Goal: Task Accomplishment & Management: Use online tool/utility

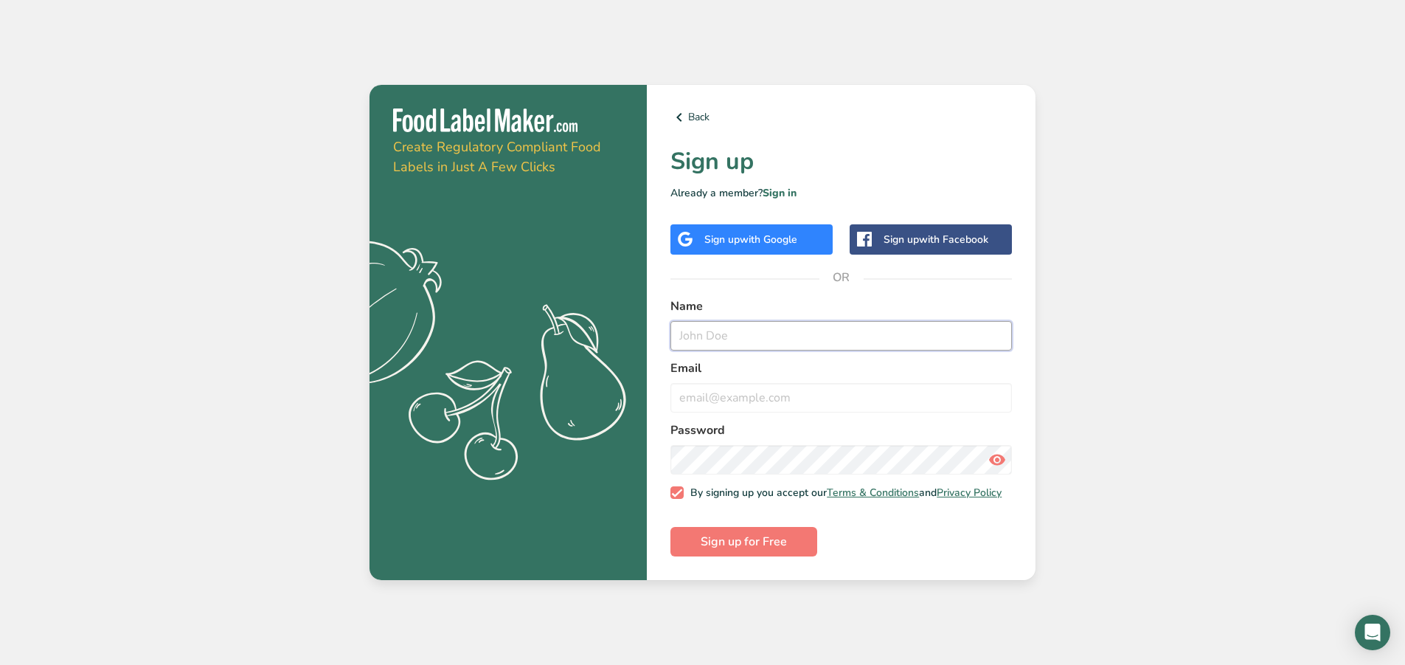
click at [722, 327] on input "text" at bounding box center [840, 336] width 341 height 30
type input "[PERSON_NAME]"
type input "[PERSON_NAME][EMAIL_ADDRESS][DOMAIN_NAME]"
click at [999, 452] on icon at bounding box center [997, 459] width 18 height 27
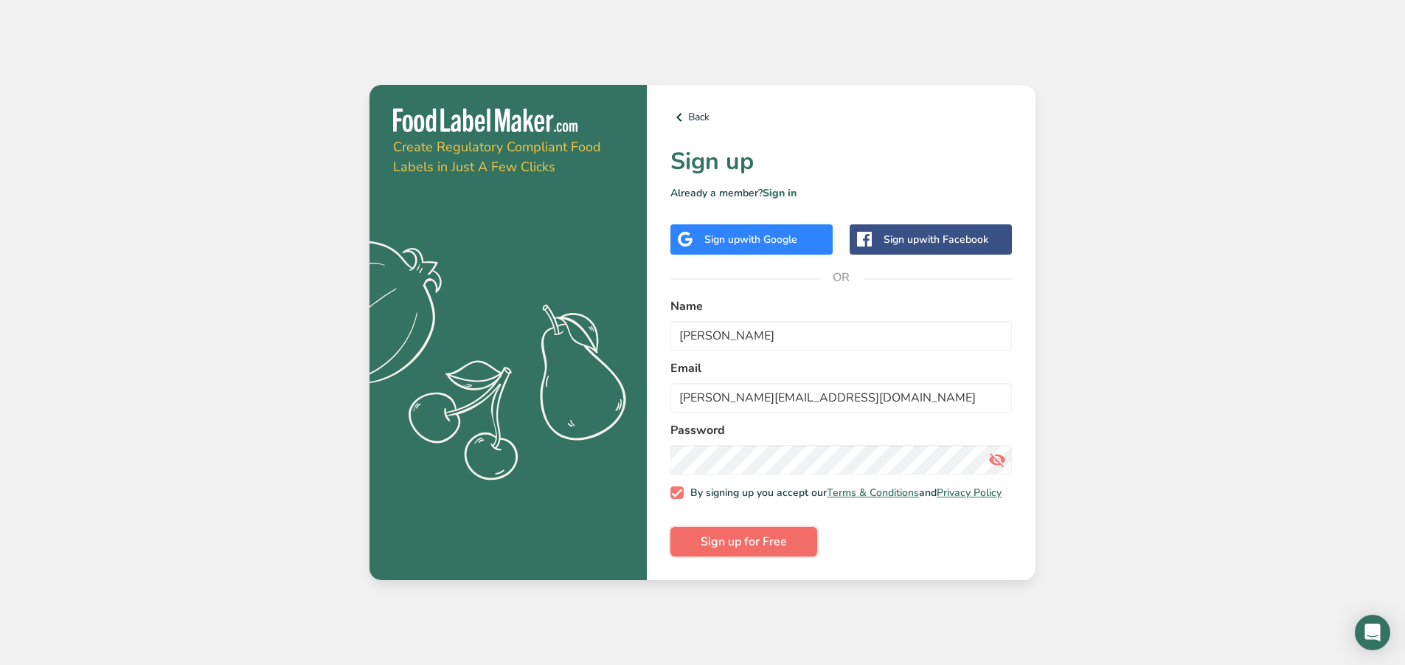
click at [776, 540] on span "Sign up for Free" at bounding box center [744, 541] width 86 height 18
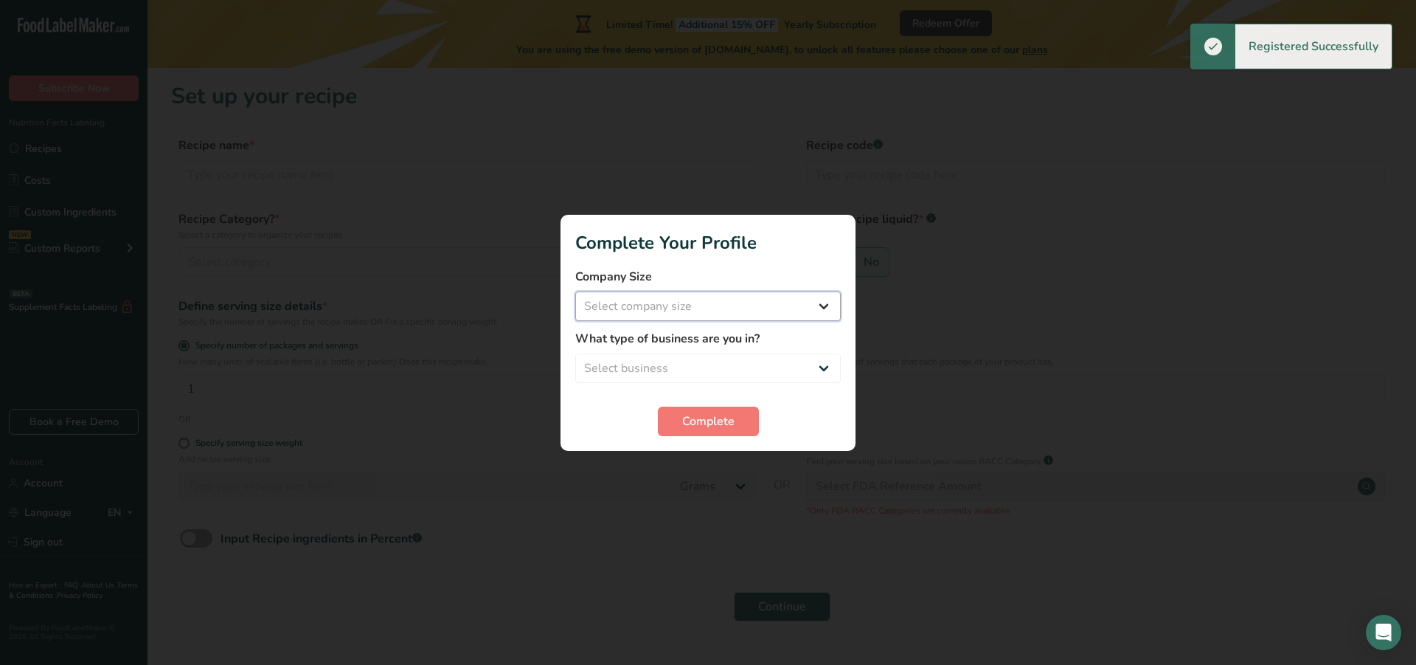
click at [768, 300] on select "Select company size Fewer than 10 Employees 10 to 50 Employees 51 to 500 Employ…" at bounding box center [708, 306] width 266 height 30
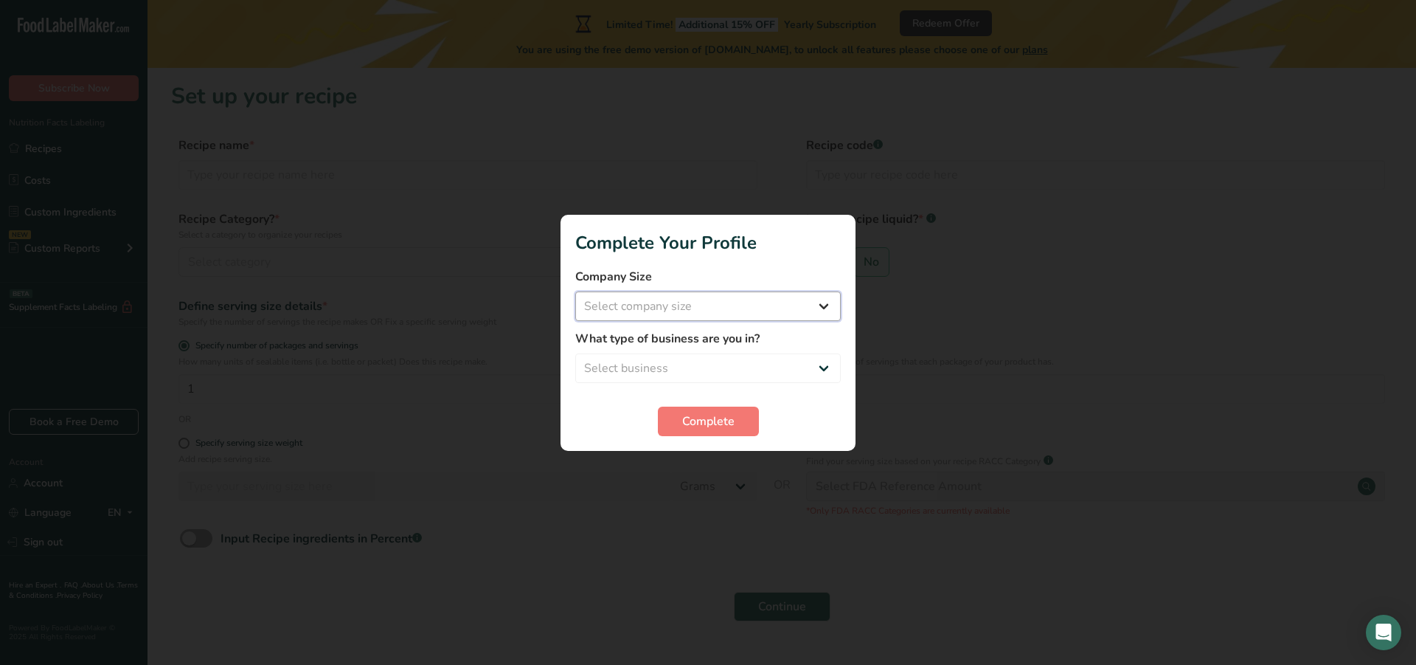
select select "2"
click at [575, 291] on select "Select company size Fewer than 10 Employees 10 to 50 Employees 51 to 500 Employ…" at bounding box center [708, 306] width 266 height 30
click at [680, 366] on select "Select business Packaged Food Manufacturer Restaurant & Cafe Bakery Meal Plans …" at bounding box center [708, 368] width 266 height 30
select select "2"
click at [575, 353] on select "Select business Packaged Food Manufacturer Restaurant & Cafe Bakery Meal Plans …" at bounding box center [708, 368] width 266 height 30
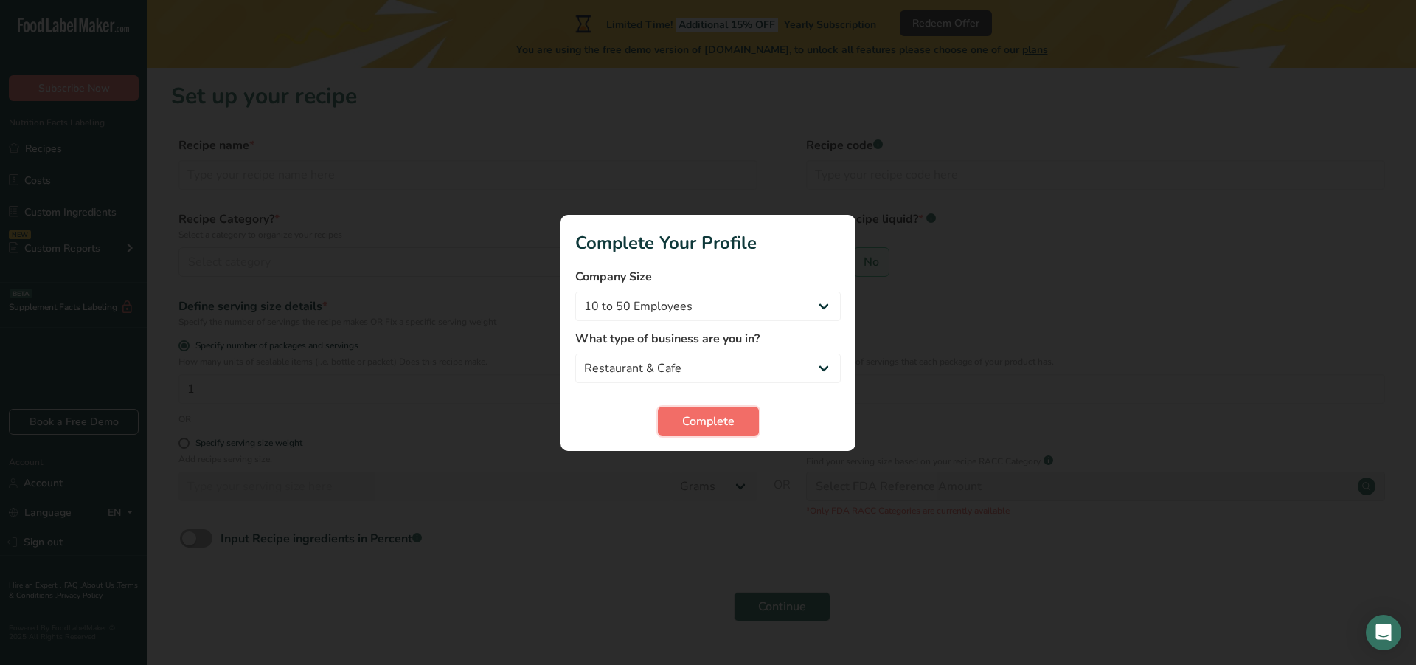
click at [707, 422] on span "Complete" at bounding box center [708, 421] width 52 height 18
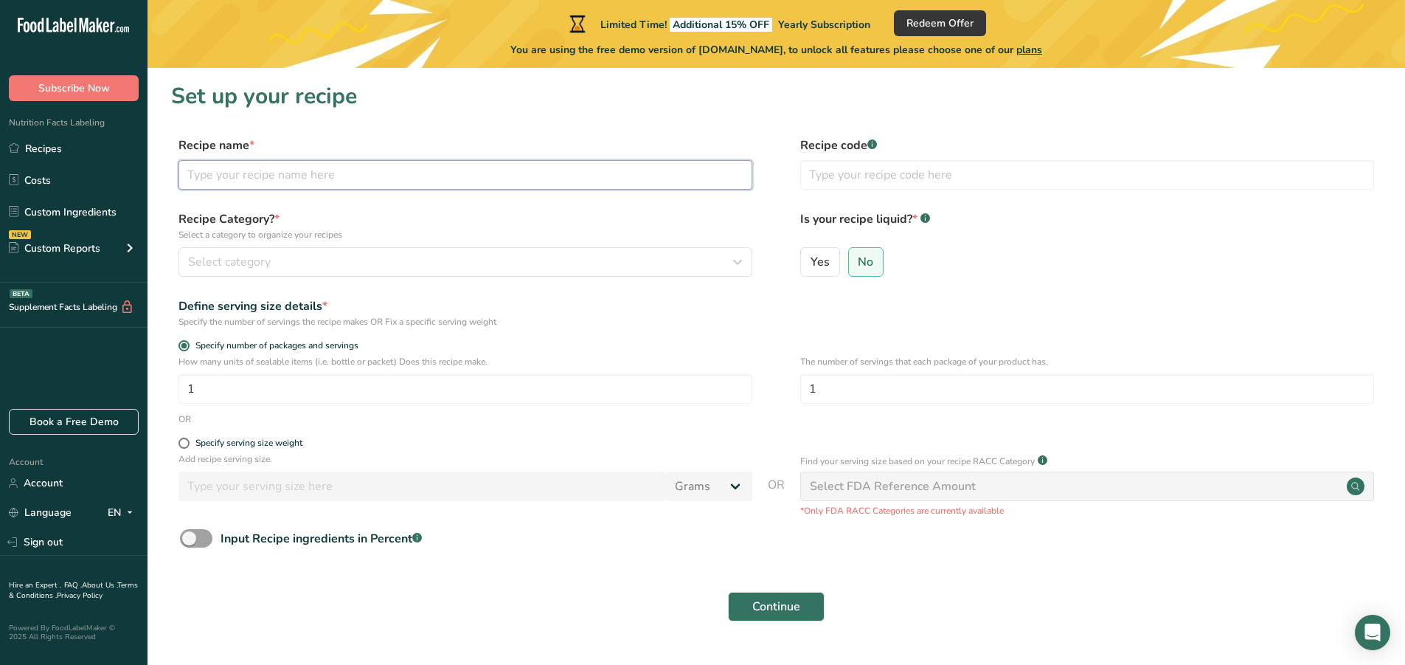
click at [291, 178] on input "text" at bounding box center [465, 175] width 574 height 30
type input "French Vanilla"
drag, startPoint x: 289, startPoint y: 232, endPoint x: 289, endPoint y: 251, distance: 19.2
click at [289, 237] on p "Select a category to organize your recipes" at bounding box center [465, 234] width 574 height 13
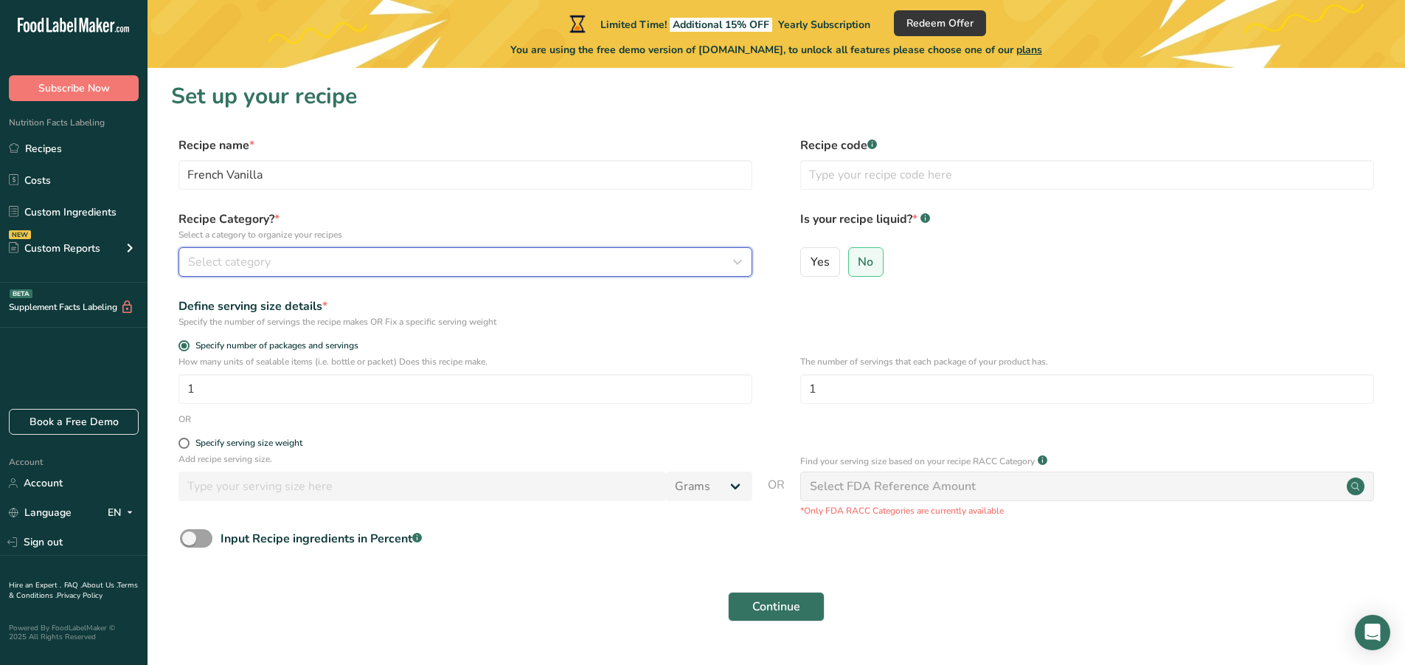
click at [287, 258] on div "Select category" at bounding box center [461, 262] width 546 height 18
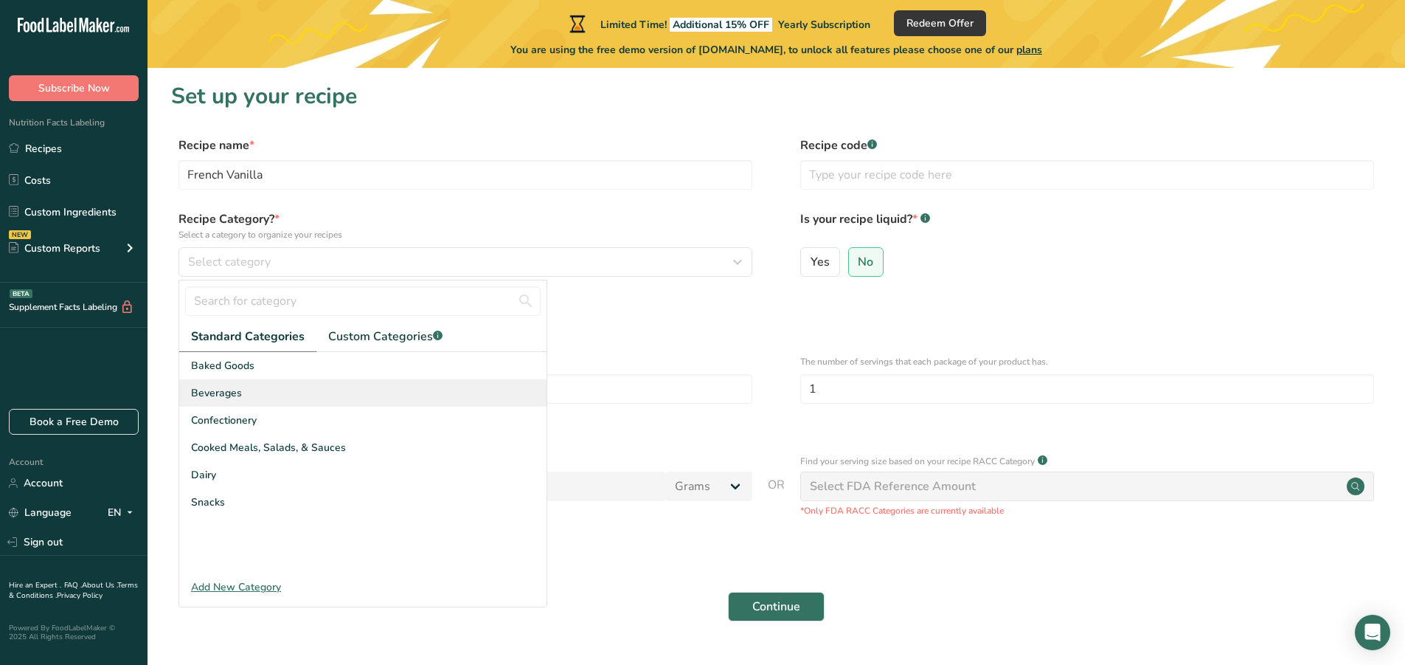
click at [215, 401] on div "Beverages" at bounding box center [362, 392] width 367 height 27
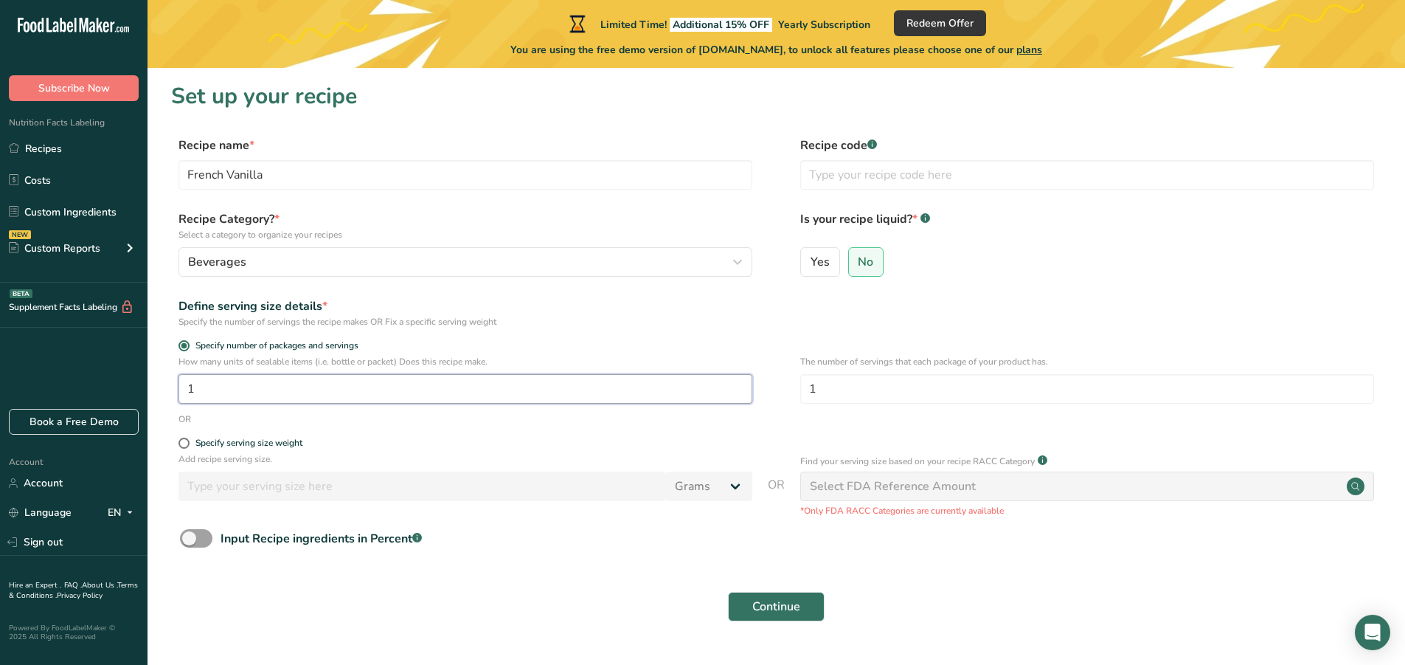
click at [243, 390] on input "1" at bounding box center [465, 389] width 574 height 30
type input "8"
click at [362, 445] on label "Specify serving size weight" at bounding box center [465, 442] width 574 height 11
click at [188, 445] on input "Specify serving size weight" at bounding box center [183, 443] width 10 height 10
radio input "true"
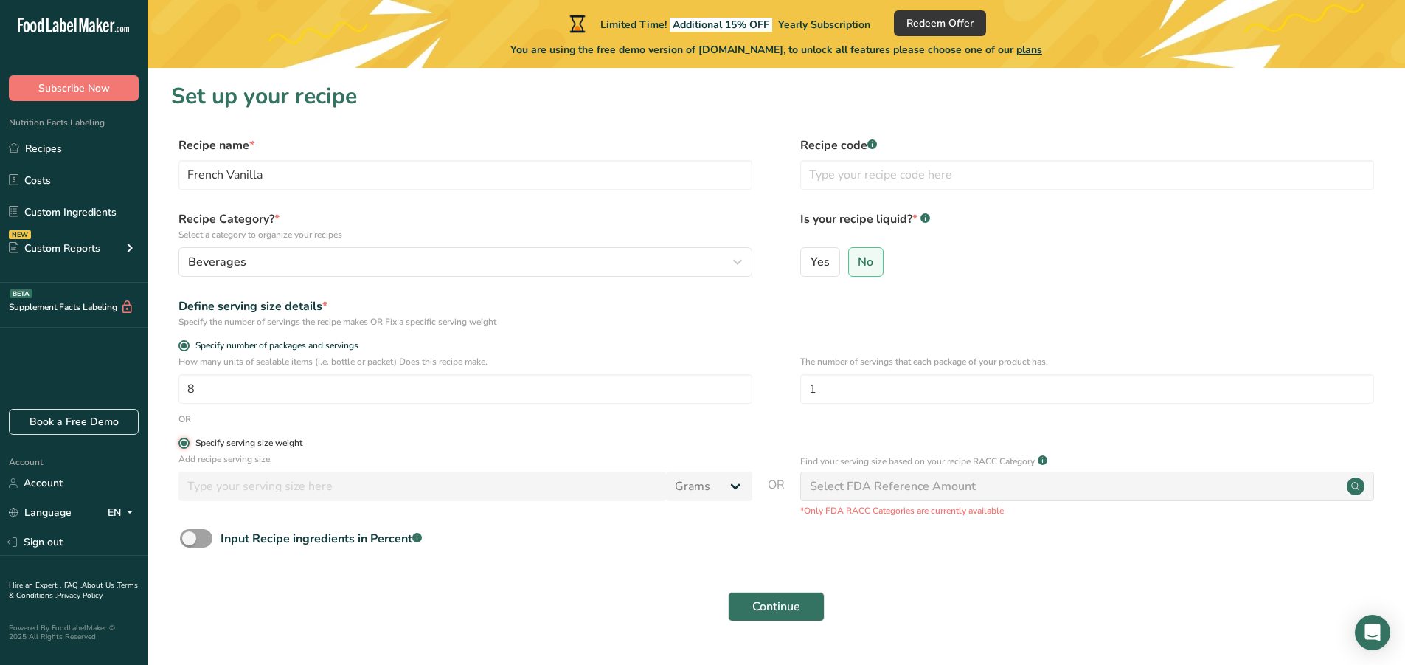
radio input "false"
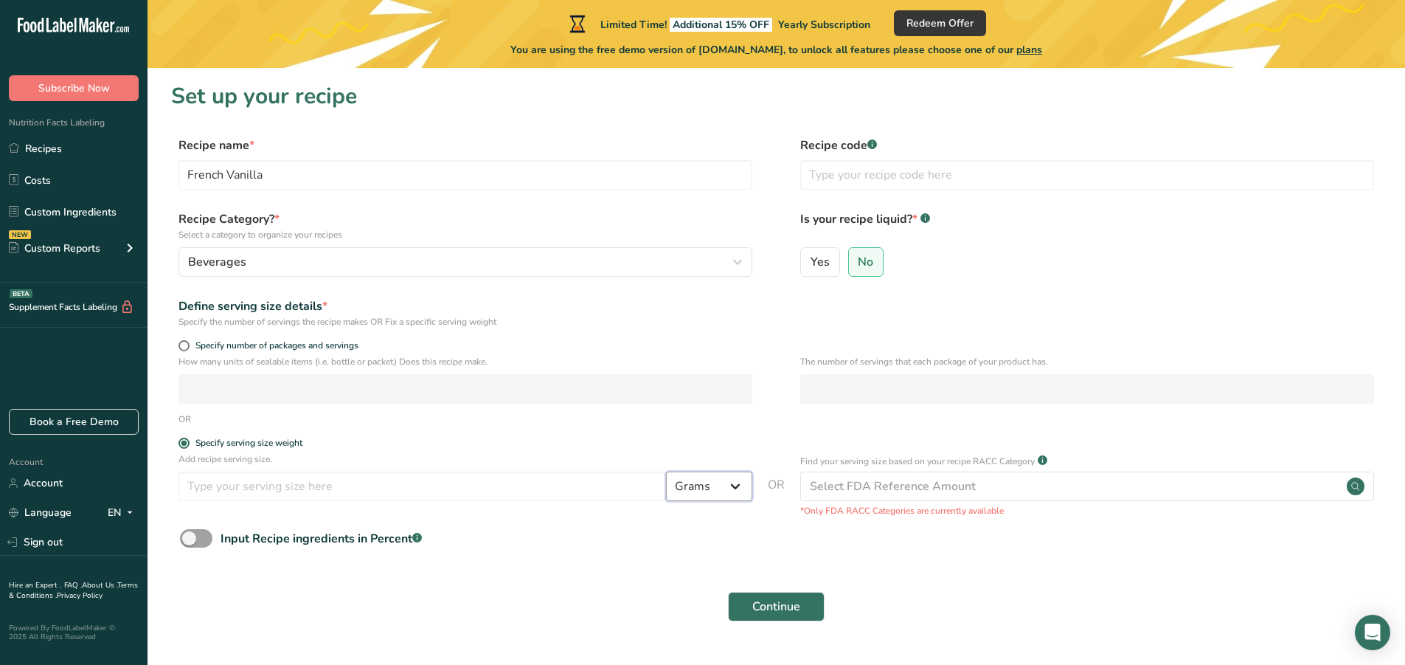
click at [737, 487] on select "Grams kg mg mcg lb oz l mL fl oz tbsp tsp cup qt gallon" at bounding box center [709, 486] width 86 height 30
select select "17"
click at [666, 471] on select "Grams kg mg mcg lb oz l mL fl oz tbsp tsp cup qt gallon" at bounding box center [709, 486] width 86 height 30
select select "22"
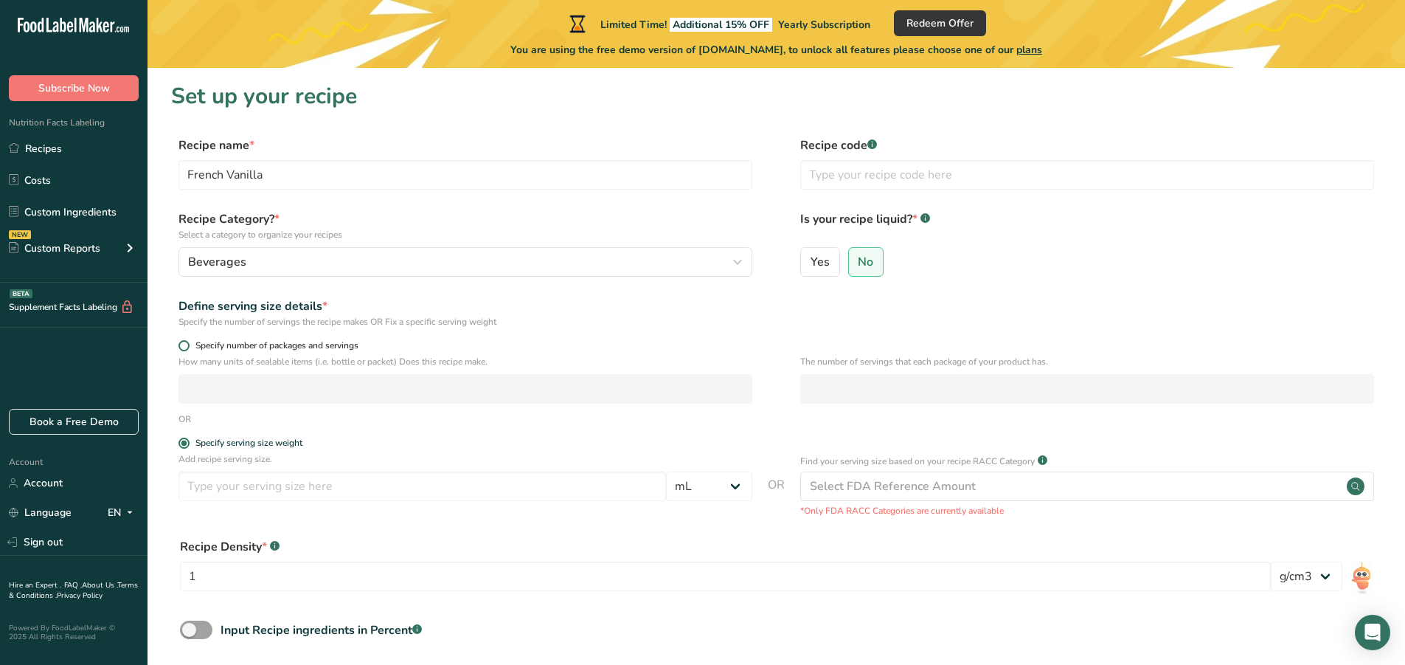
click at [181, 341] on span at bounding box center [183, 345] width 11 height 11
click at [181, 341] on input "Specify number of packages and servings" at bounding box center [183, 346] width 10 height 10
radio input "true"
radio input "false"
select select "0"
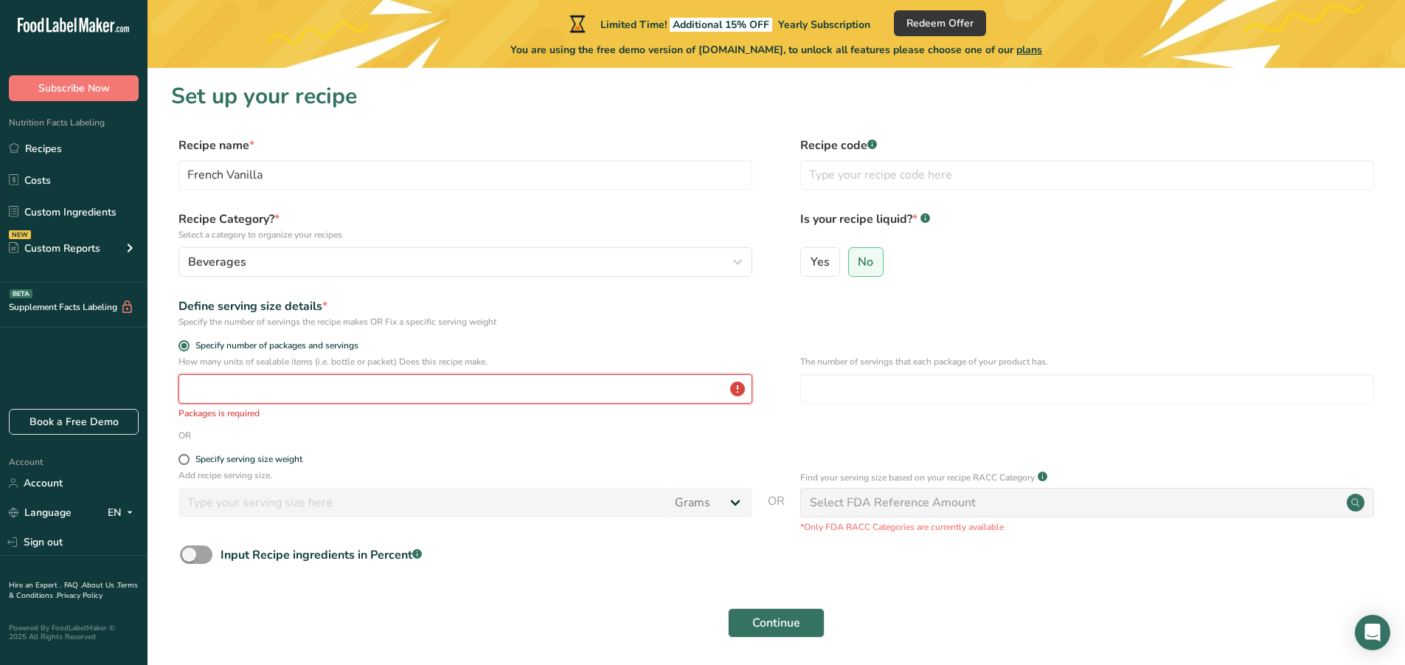
click at [322, 395] on input "number" at bounding box center [465, 389] width 574 height 30
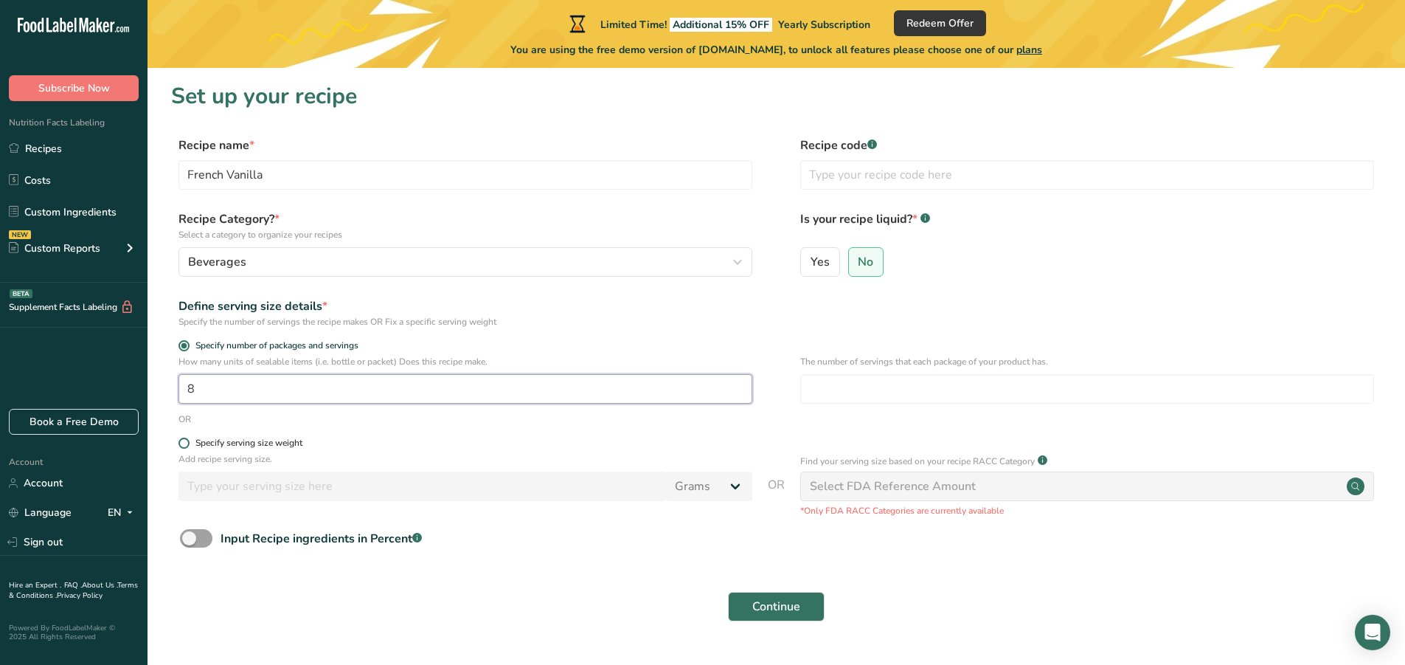
type input "8"
click at [361, 448] on label "Specify serving size weight" at bounding box center [465, 442] width 574 height 11
click at [188, 448] on input "Specify serving size weight" at bounding box center [183, 443] width 10 height 10
radio input "true"
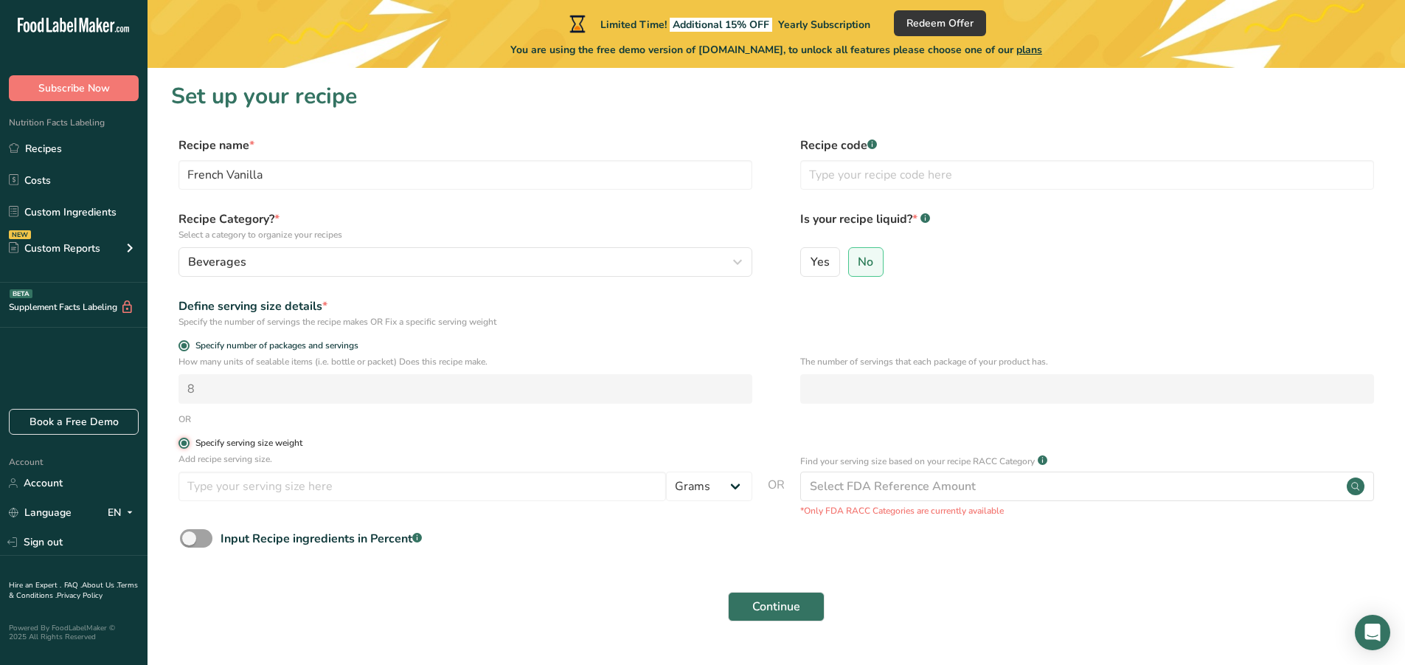
radio input "false"
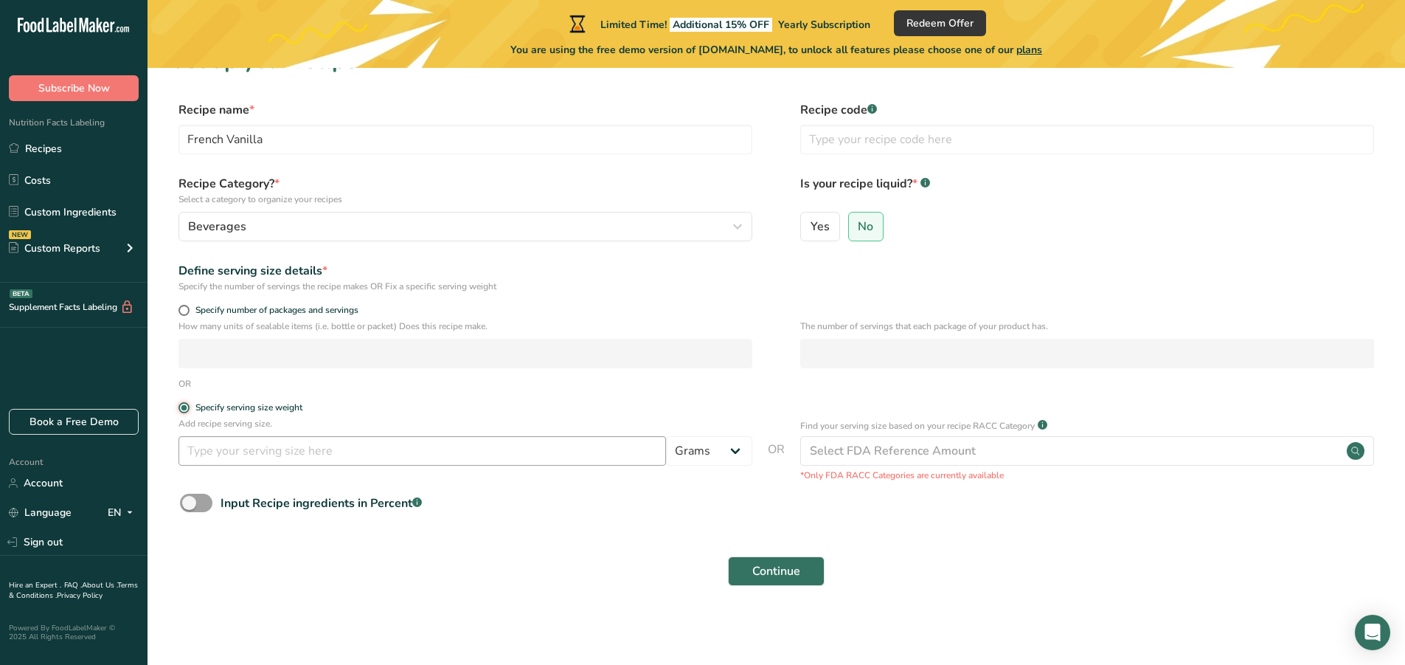
scroll to position [36, 0]
click at [198, 507] on span at bounding box center [196, 502] width 32 height 18
click at [190, 507] on input "Input Recipe ingredients in Percent .a-a{fill:#347362;}.b-a{fill:#fff;}" at bounding box center [185, 502] width 10 height 10
checkbox input "true"
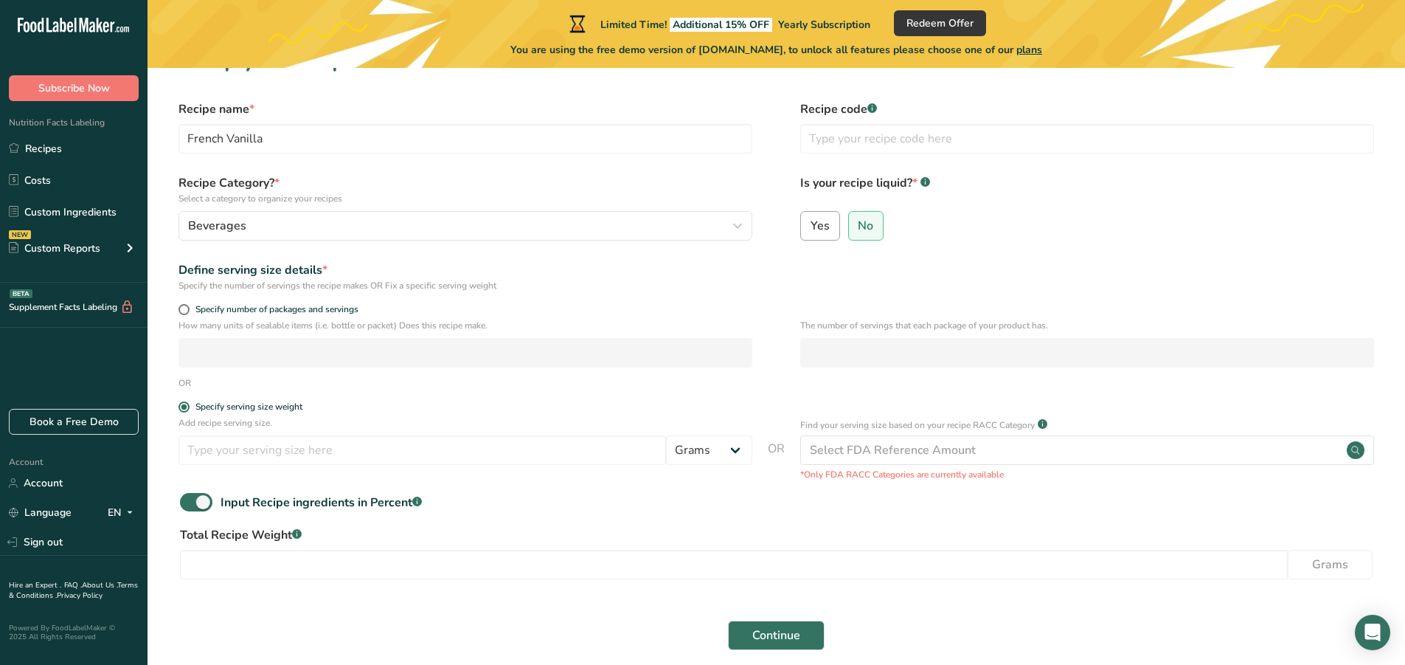
click at [819, 235] on label "Yes" at bounding box center [820, 226] width 40 height 30
click at [811, 230] on input "Yes" at bounding box center [806, 226] width 10 height 10
radio input "true"
radio input "false"
select select "22"
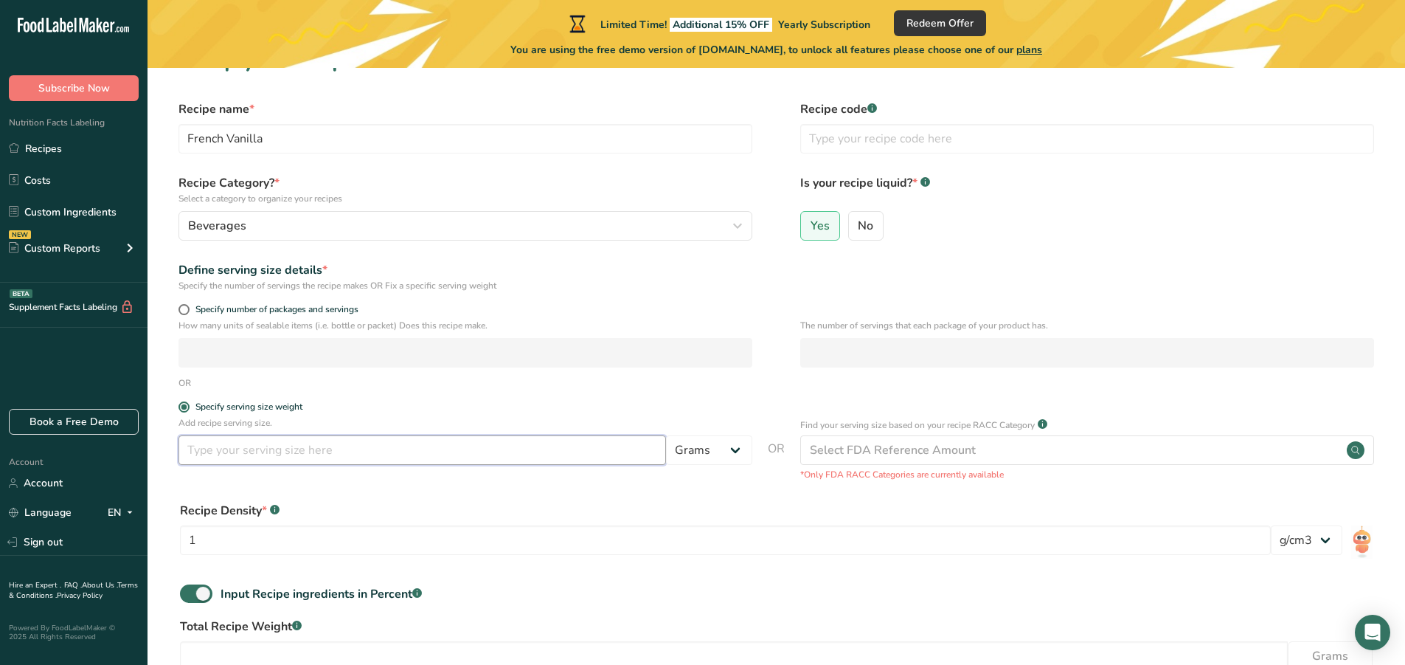
click at [364, 446] on input "number" at bounding box center [421, 450] width 487 height 30
type input "300"
click at [698, 451] on select "Grams kg mg mcg lb oz l mL fl oz tbsp tsp cup qt gallon" at bounding box center [709, 450] width 86 height 30
select select "17"
click at [666, 435] on select "Grams kg mg mcg lb oz l mL fl oz tbsp tsp cup qt gallon" at bounding box center [709, 450] width 86 height 30
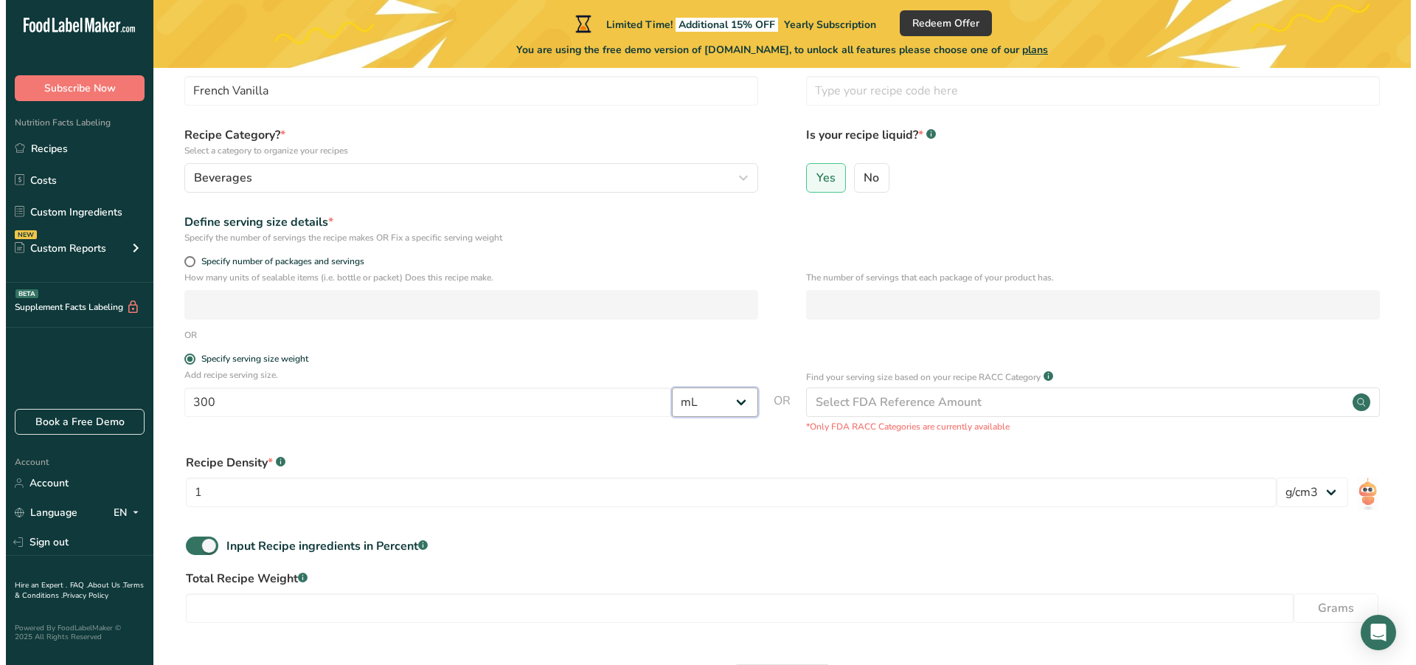
scroll to position [192, 0]
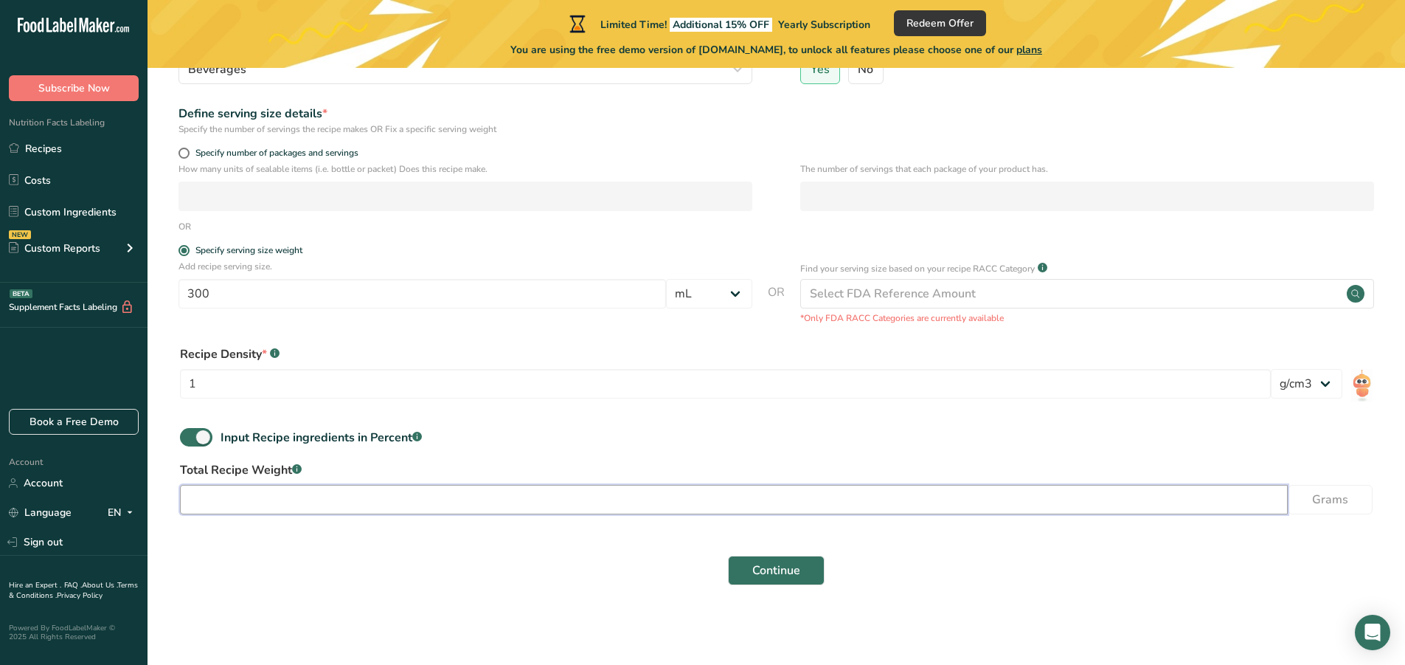
click at [368, 496] on input "number" at bounding box center [734, 500] width 1108 height 30
type input "300"
click at [508, 485] on input "300" at bounding box center [734, 500] width 1108 height 30
click at [1202, 288] on div "Select FDA Reference Amount" at bounding box center [1087, 294] width 574 height 30
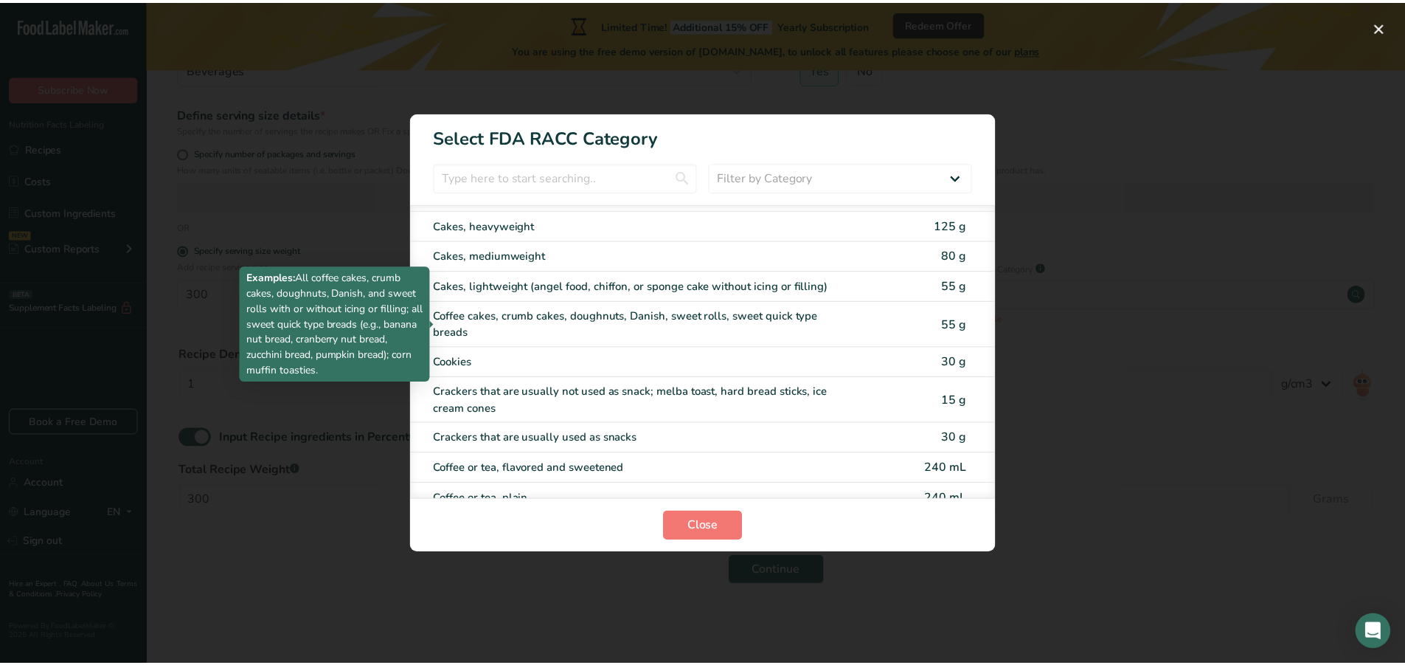
scroll to position [295, 0]
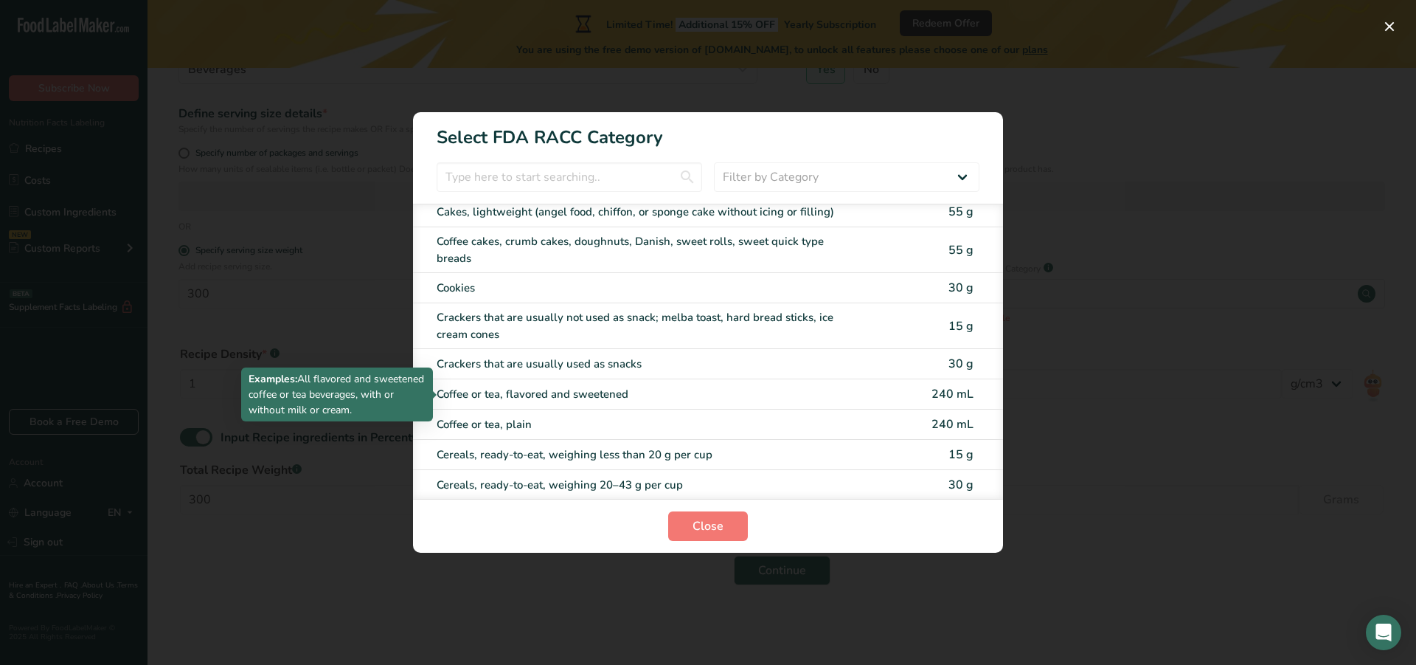
click at [600, 389] on div "Coffee or tea, flavored and sweetened" at bounding box center [646, 394] width 419 height 17
type input "240"
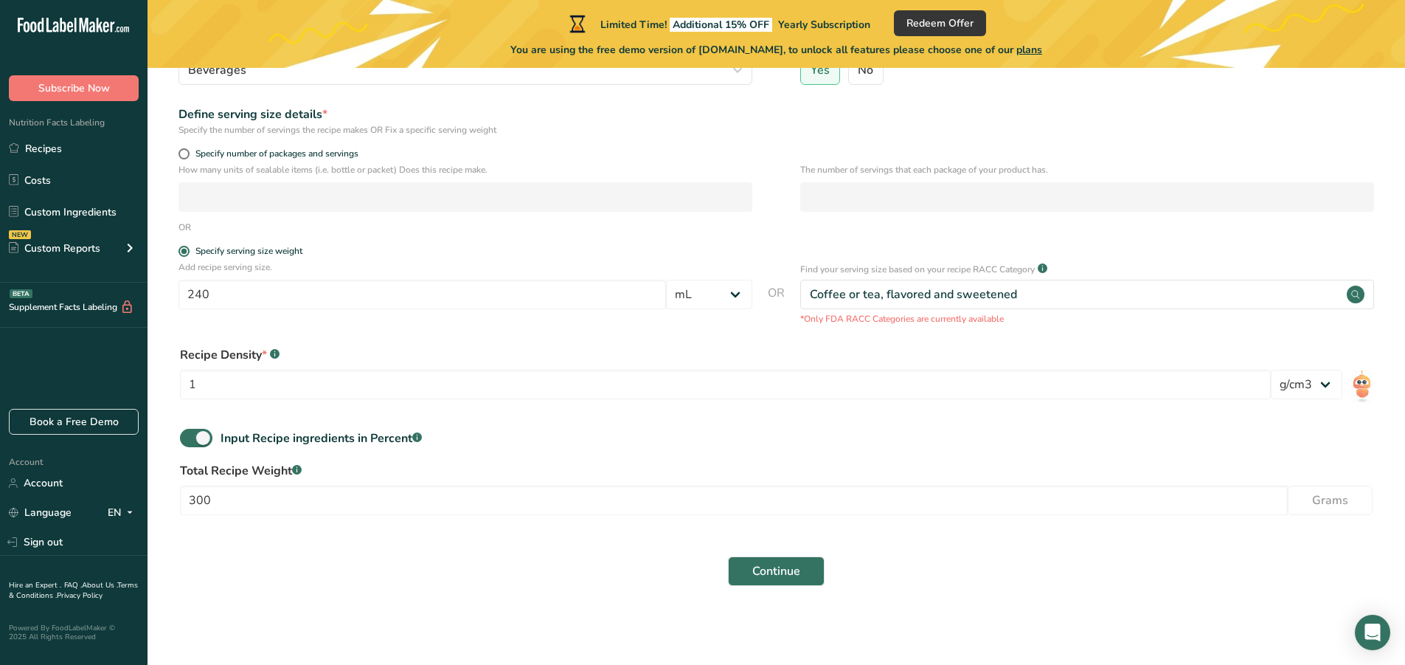
scroll to position [192, 0]
click at [791, 579] on button "Continue" at bounding box center [776, 570] width 97 height 30
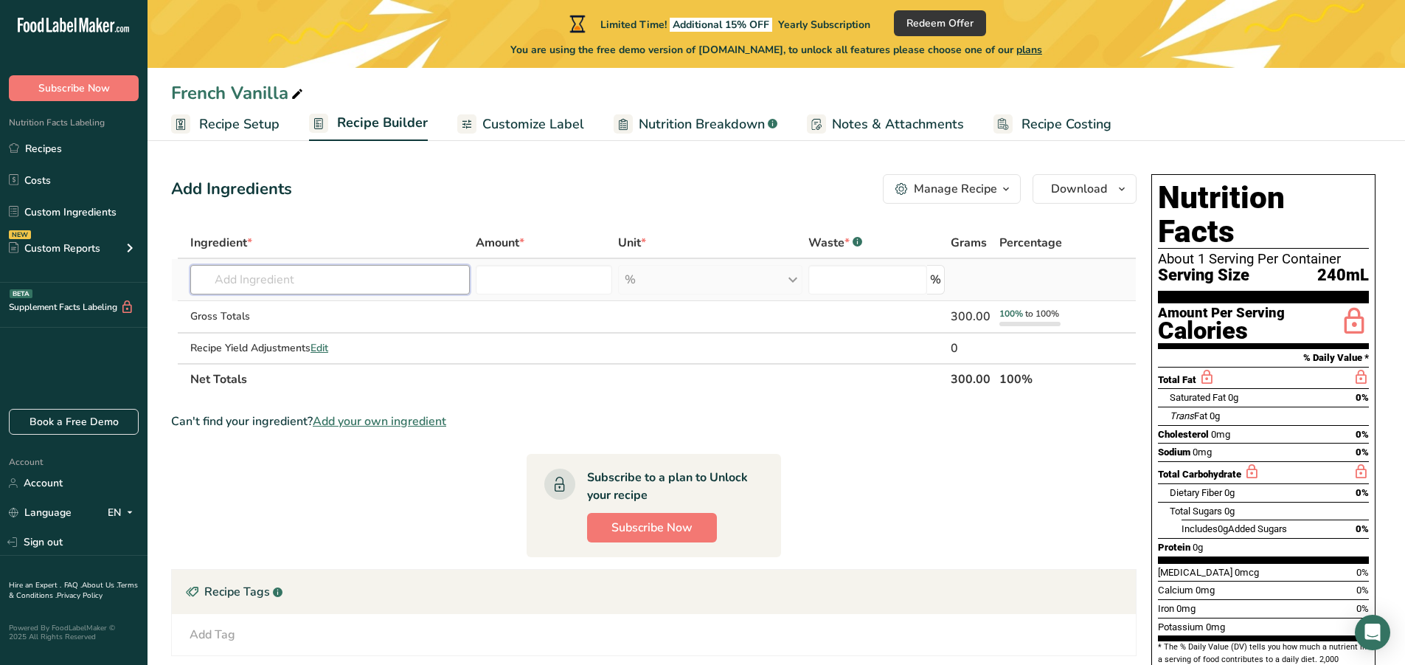
click at [341, 280] on input "text" at bounding box center [330, 280] width 280 height 30
type input "T"
type input "french vanilla syrup"
click at [306, 336] on div "Add your own ingredient" at bounding box center [330, 333] width 256 height 15
click at [357, 284] on input "text" at bounding box center [330, 280] width 280 height 30
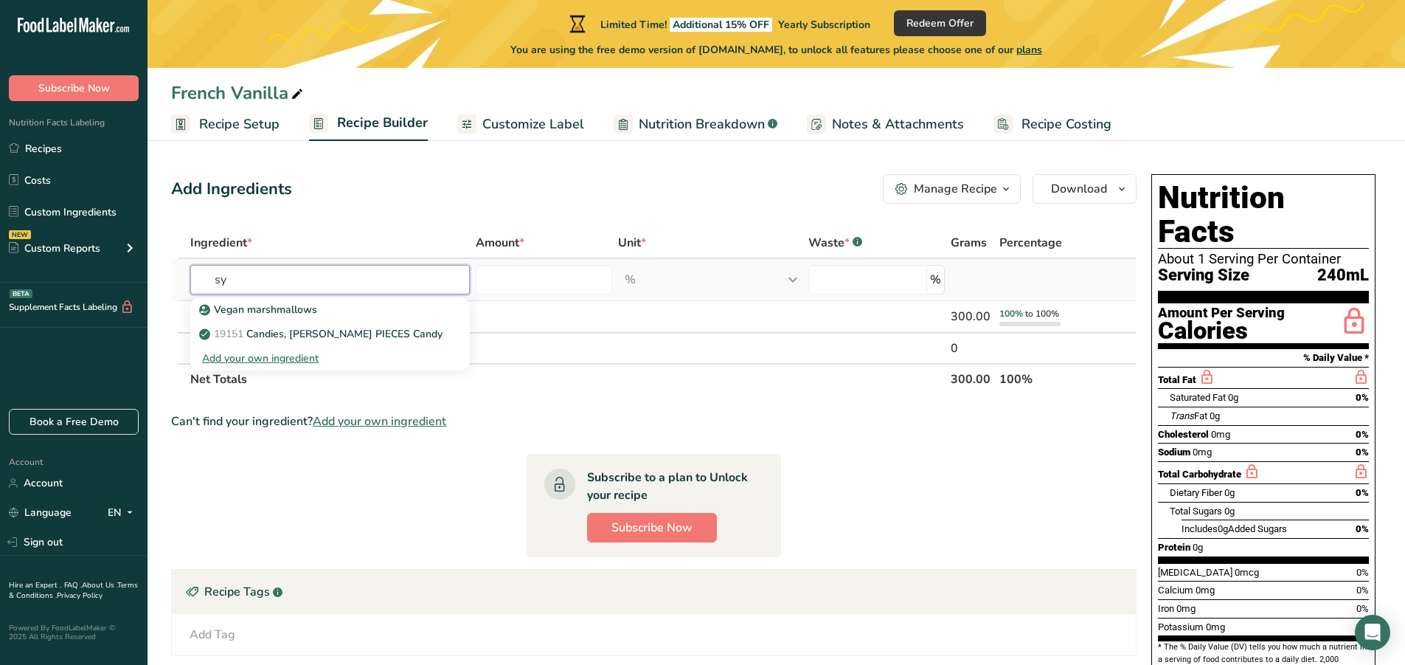
type input "s"
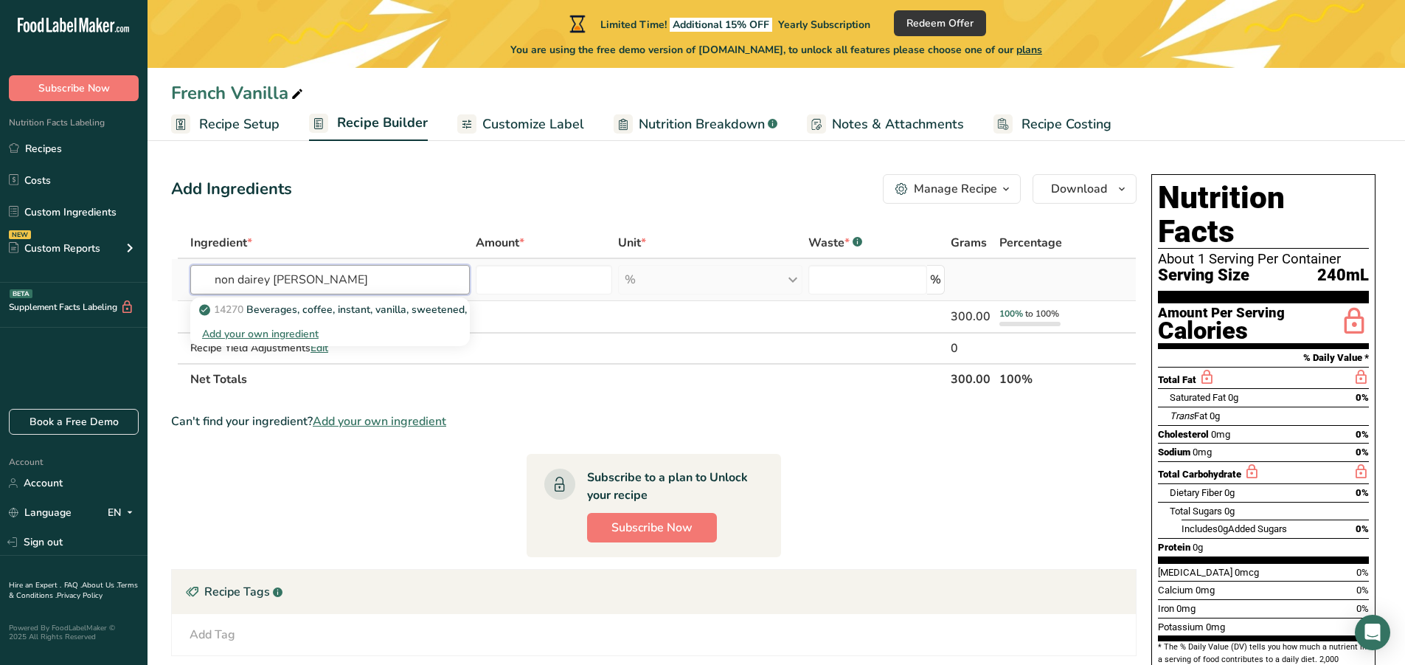
click at [263, 281] on input "non dairey [PERSON_NAME]" at bounding box center [330, 280] width 280 height 30
click at [263, 276] on input "non dairy [PERSON_NAME]" at bounding box center [330, 280] width 280 height 30
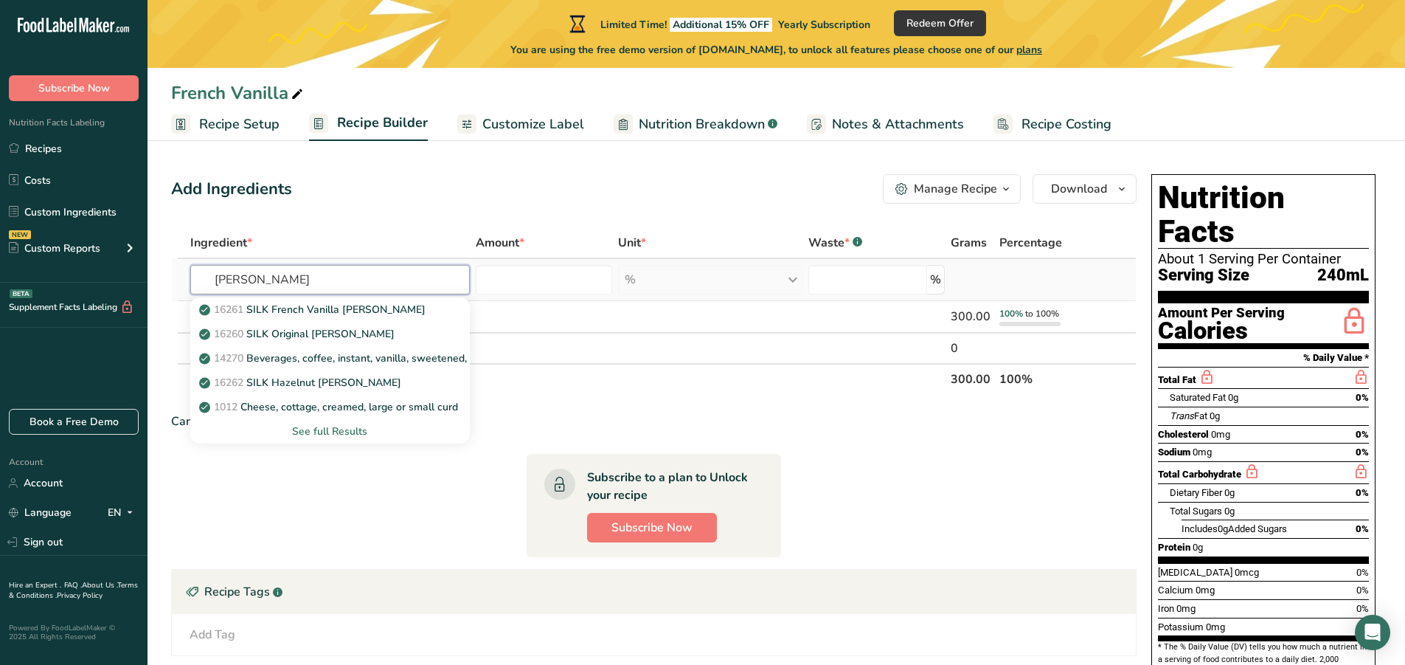
type input "[PERSON_NAME]"
click at [347, 424] on div "See full Results" at bounding box center [330, 430] width 256 height 15
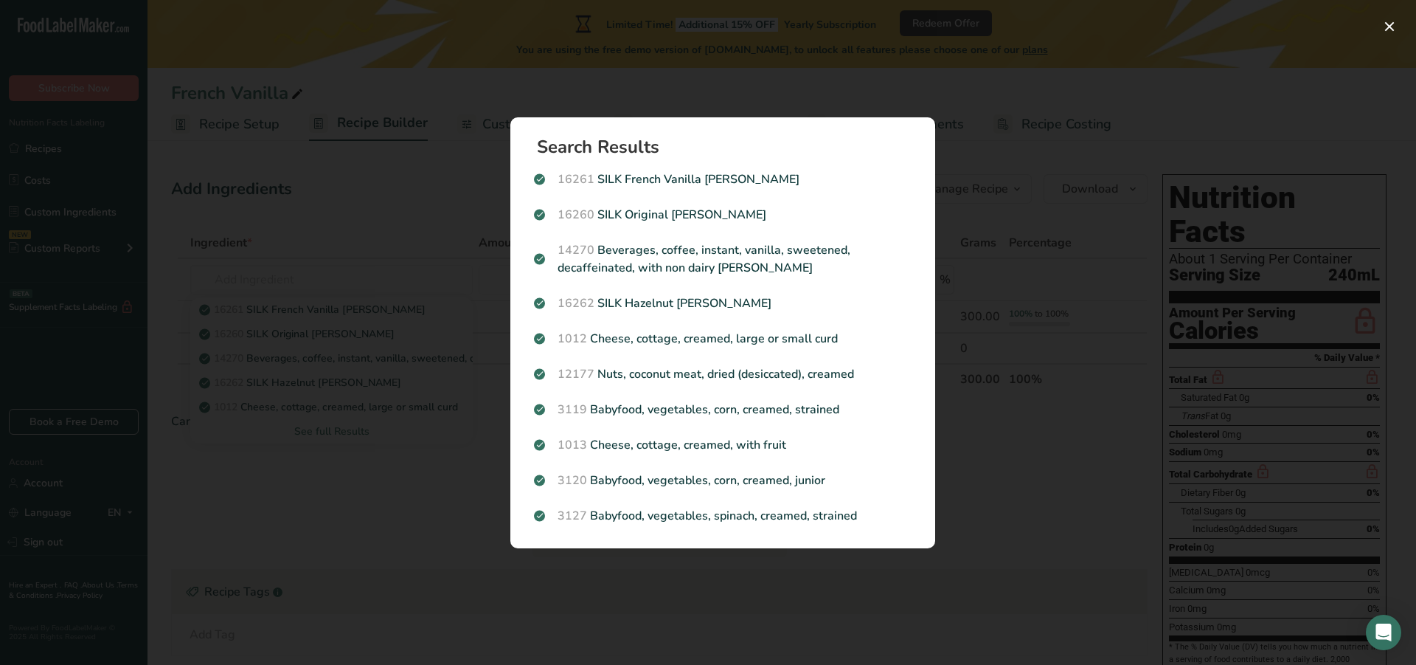
click at [431, 178] on div "Search results modal" at bounding box center [708, 332] width 1416 height 665
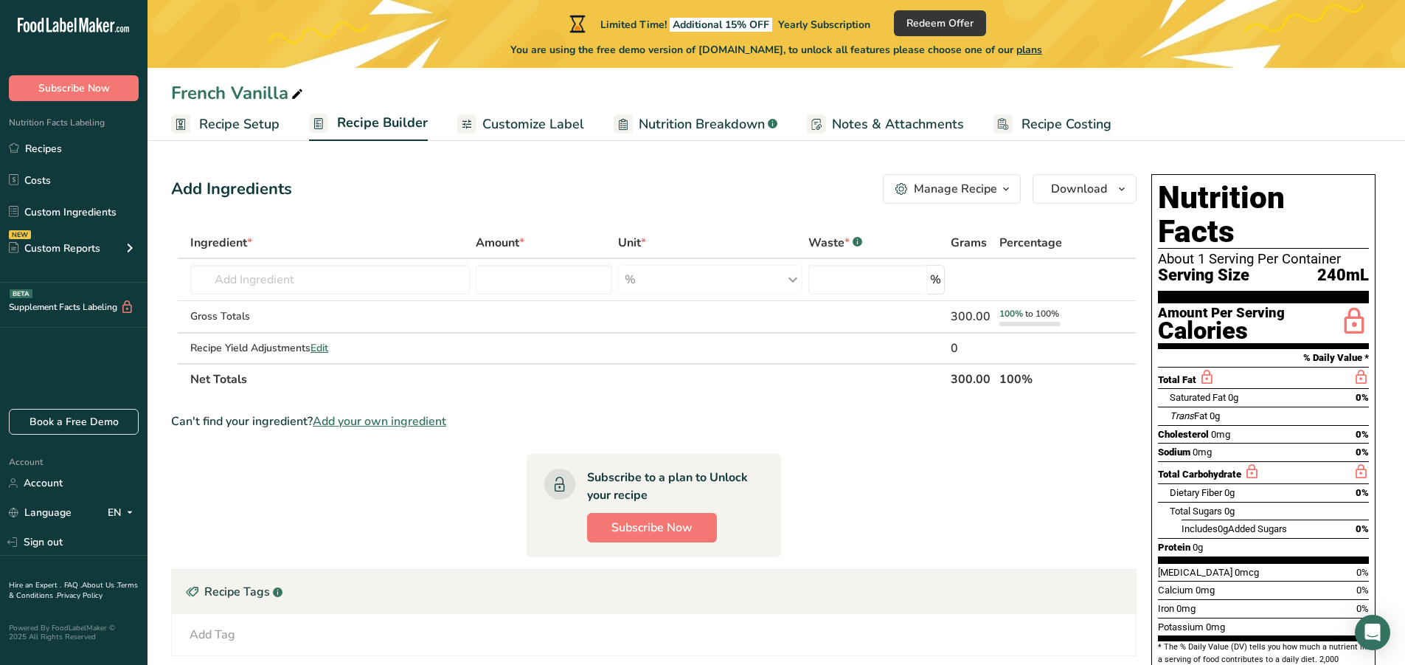
click at [995, 179] on button "Manage Recipe" at bounding box center [952, 189] width 138 height 30
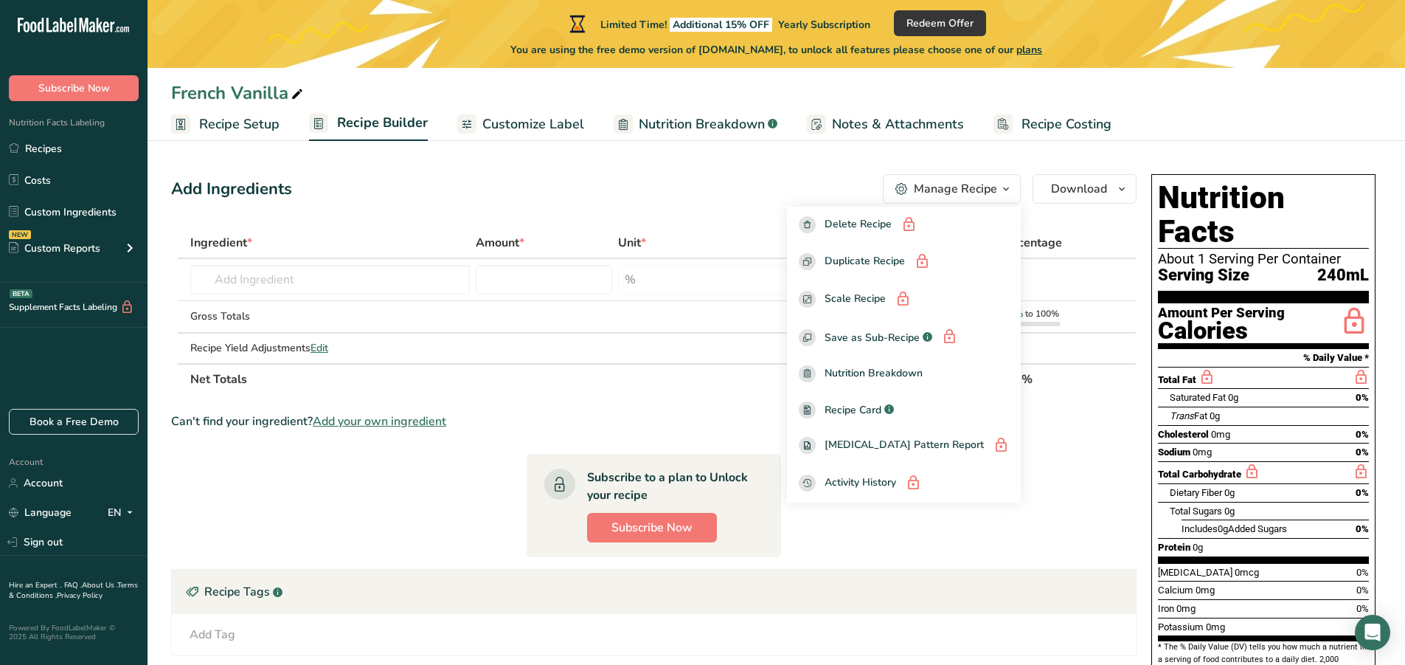
click at [995, 179] on button "Manage Recipe" at bounding box center [952, 189] width 138 height 30
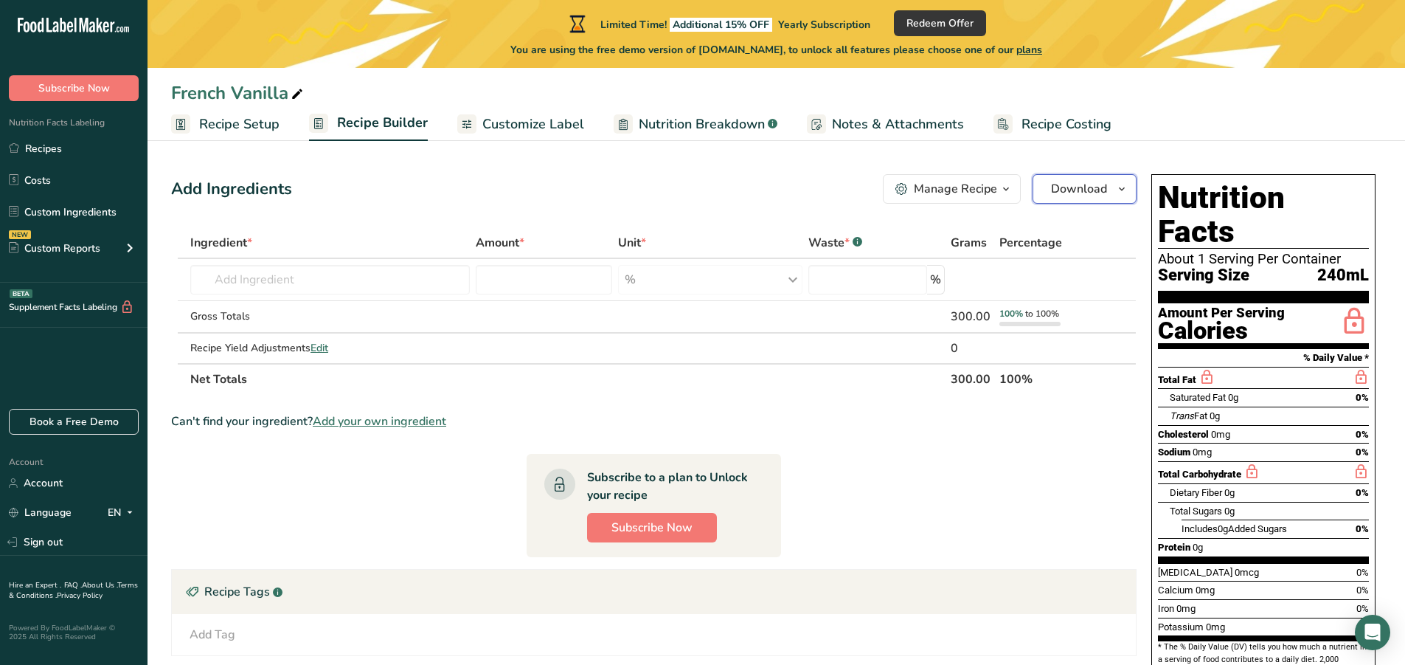
click at [1069, 186] on span "Download" at bounding box center [1079, 189] width 56 height 18
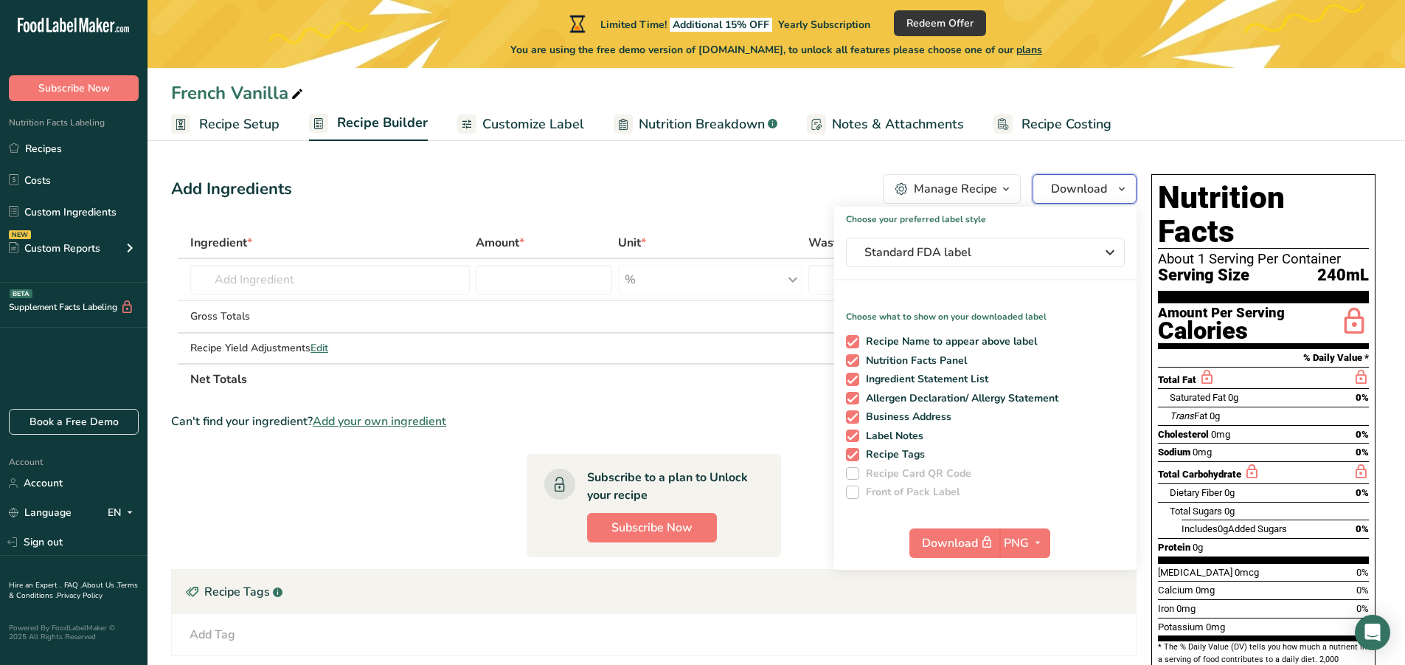
click at [1069, 186] on span "Download" at bounding box center [1079, 189] width 56 height 18
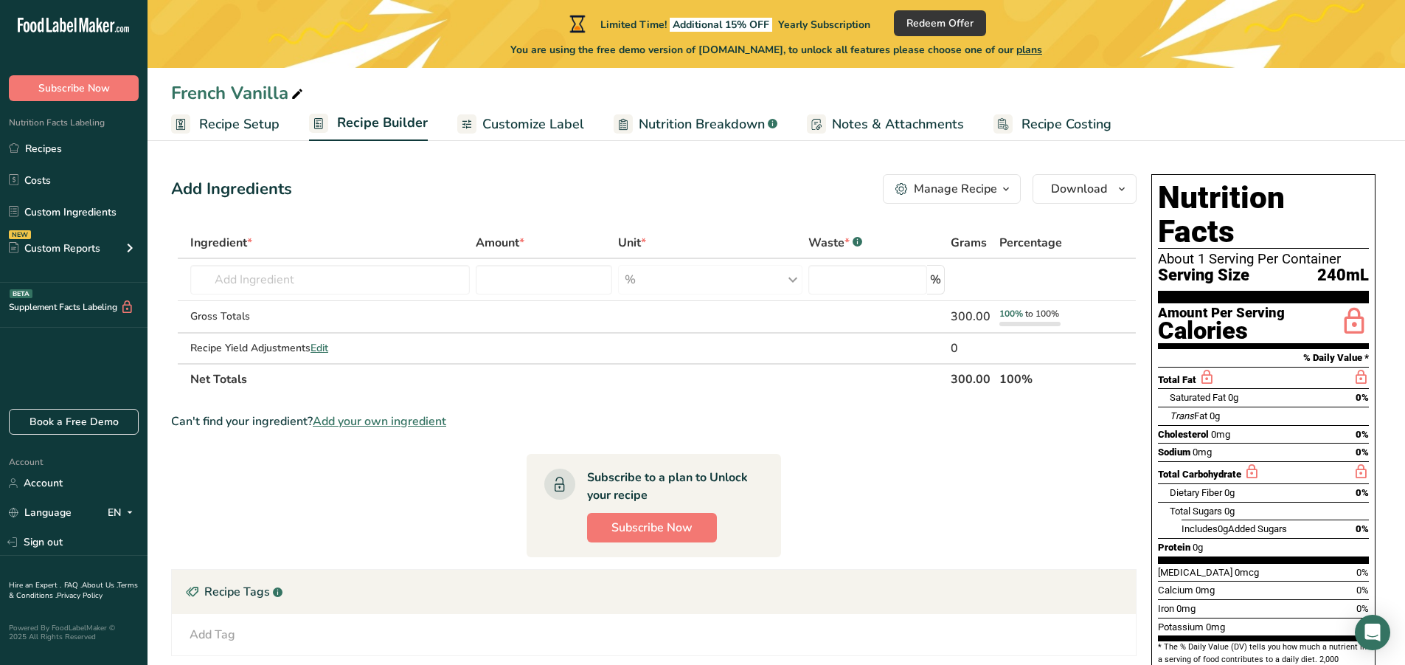
click at [350, 419] on span "Add your own ingredient" at bounding box center [379, 421] width 133 height 18
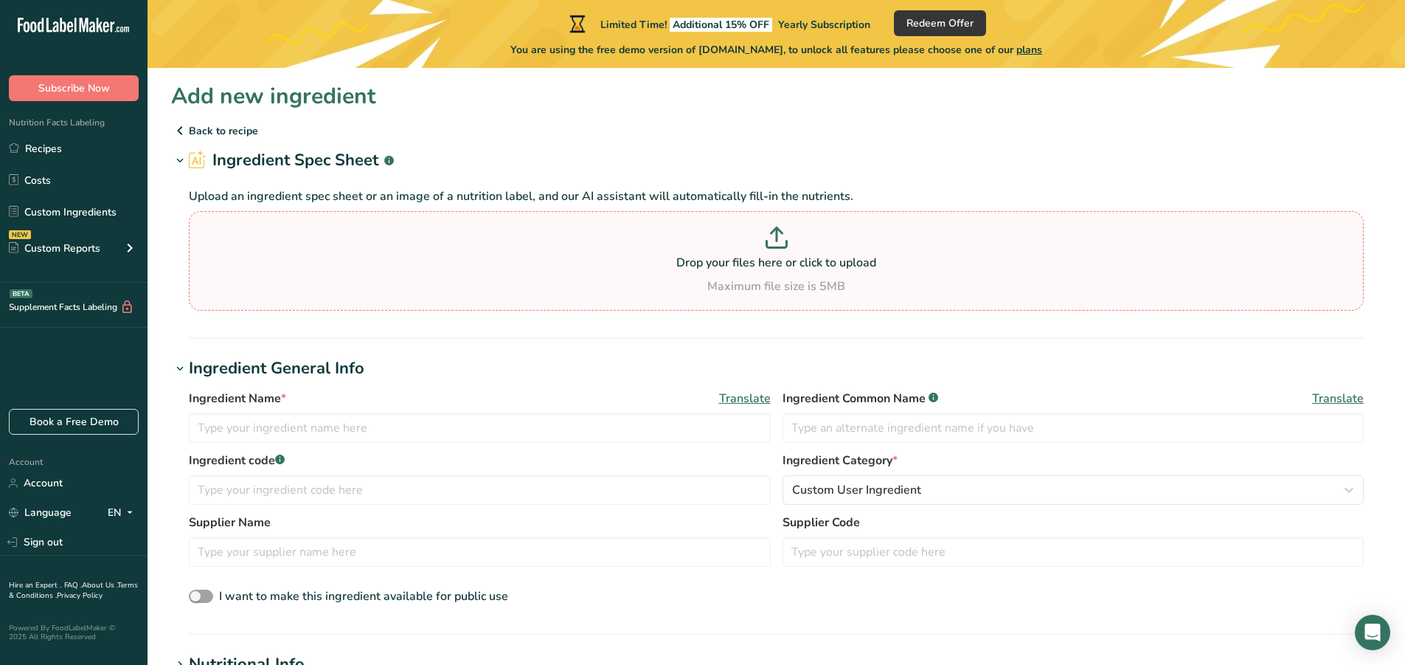
click at [718, 262] on p "Drop your files here or click to upload" at bounding box center [775, 263] width 1167 height 18
click at [718, 262] on input "Drop your files here or click to upload Maximum file size is 5MB" at bounding box center [776, 261] width 1175 height 100
type input "C:\fakepath\WhatsApp Image [DATE] 11.21.11 AM.jpeg"
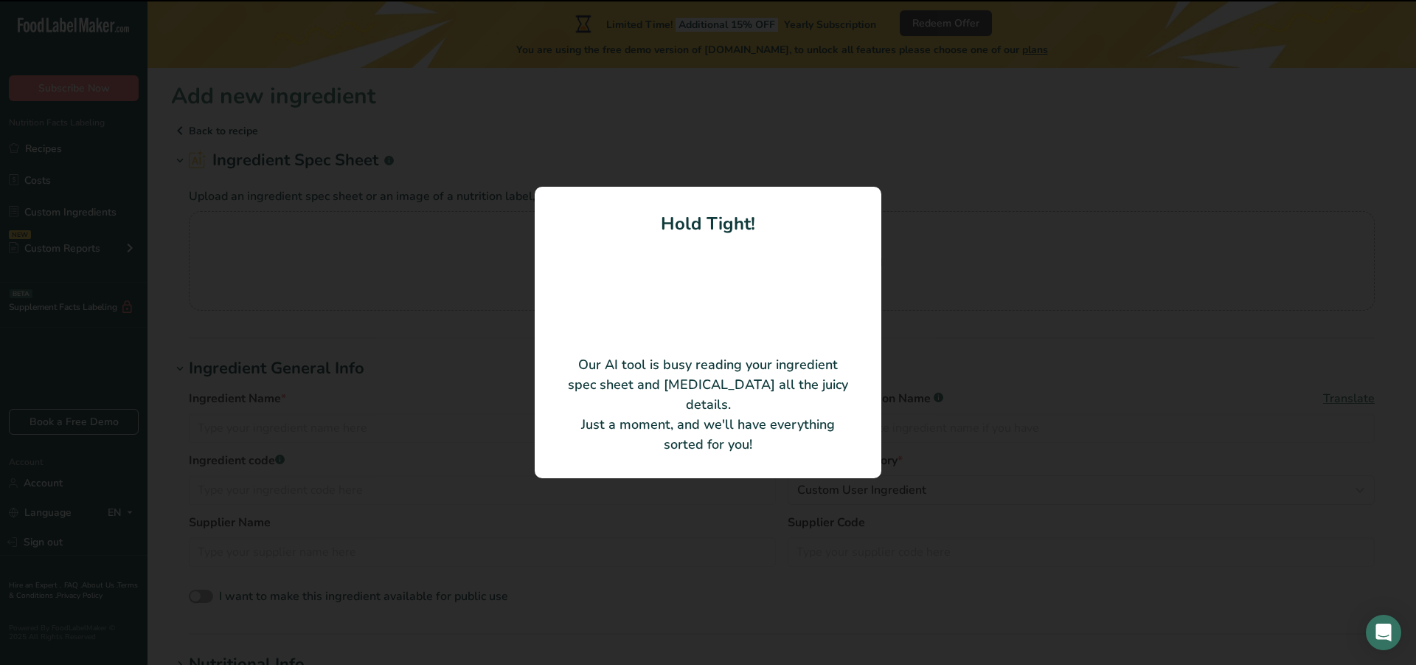
type input "espresso"
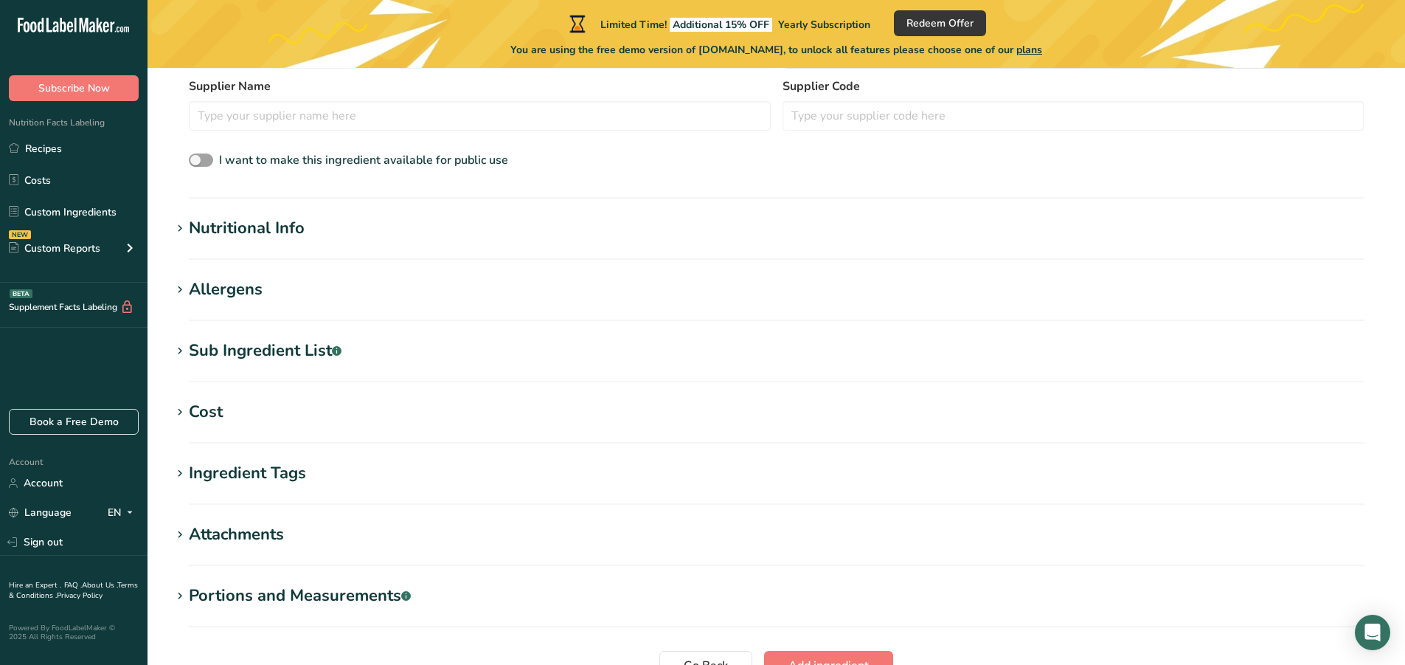
scroll to position [505, 0]
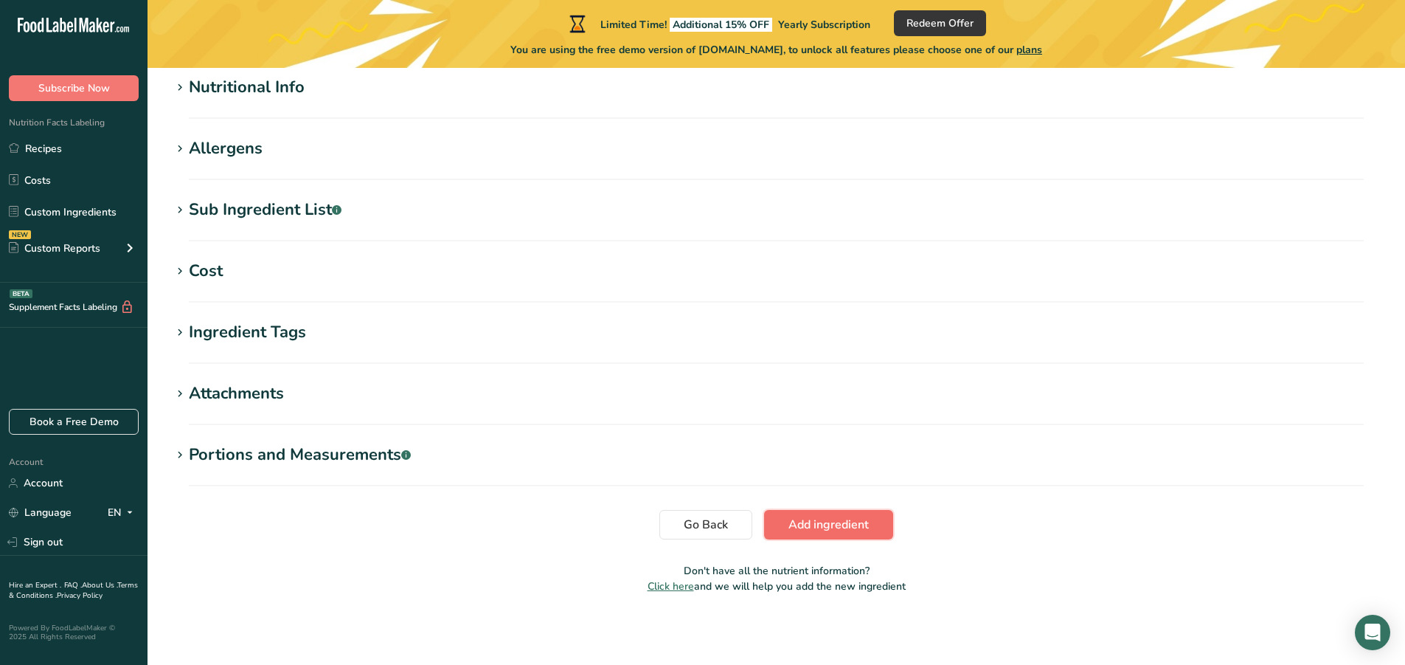
click at [803, 514] on button "Add ingredient" at bounding box center [828, 525] width 129 height 30
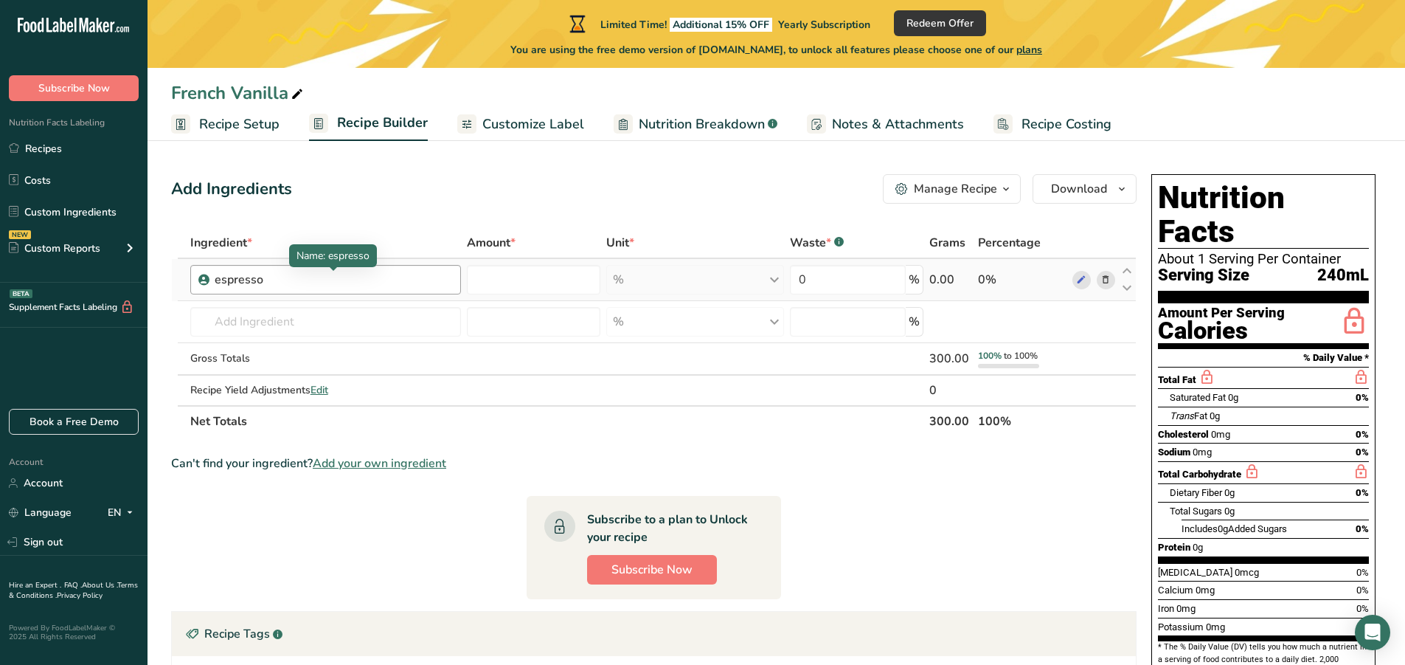
click at [382, 274] on div "espresso" at bounding box center [307, 280] width 184 height 18
click at [523, 288] on input "number" at bounding box center [533, 280] width 133 height 30
type input "1"
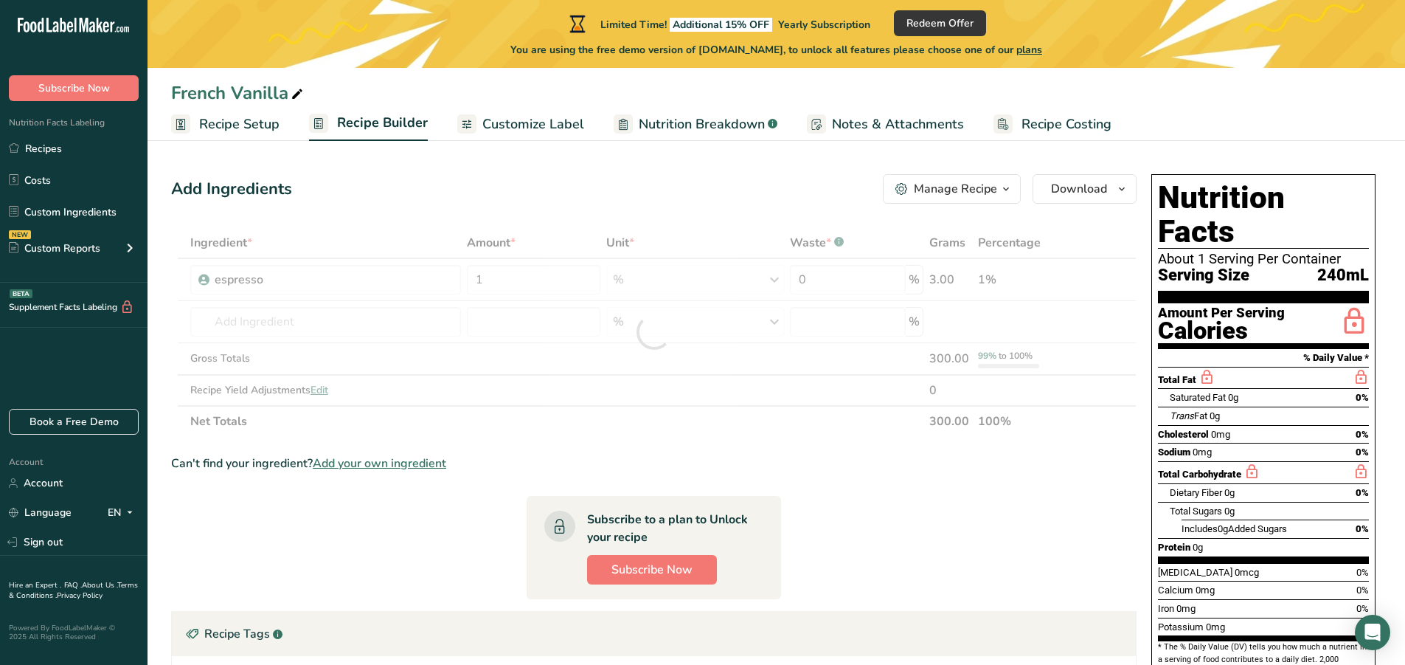
click at [947, 191] on div "Manage Recipe" at bounding box center [955, 189] width 83 height 18
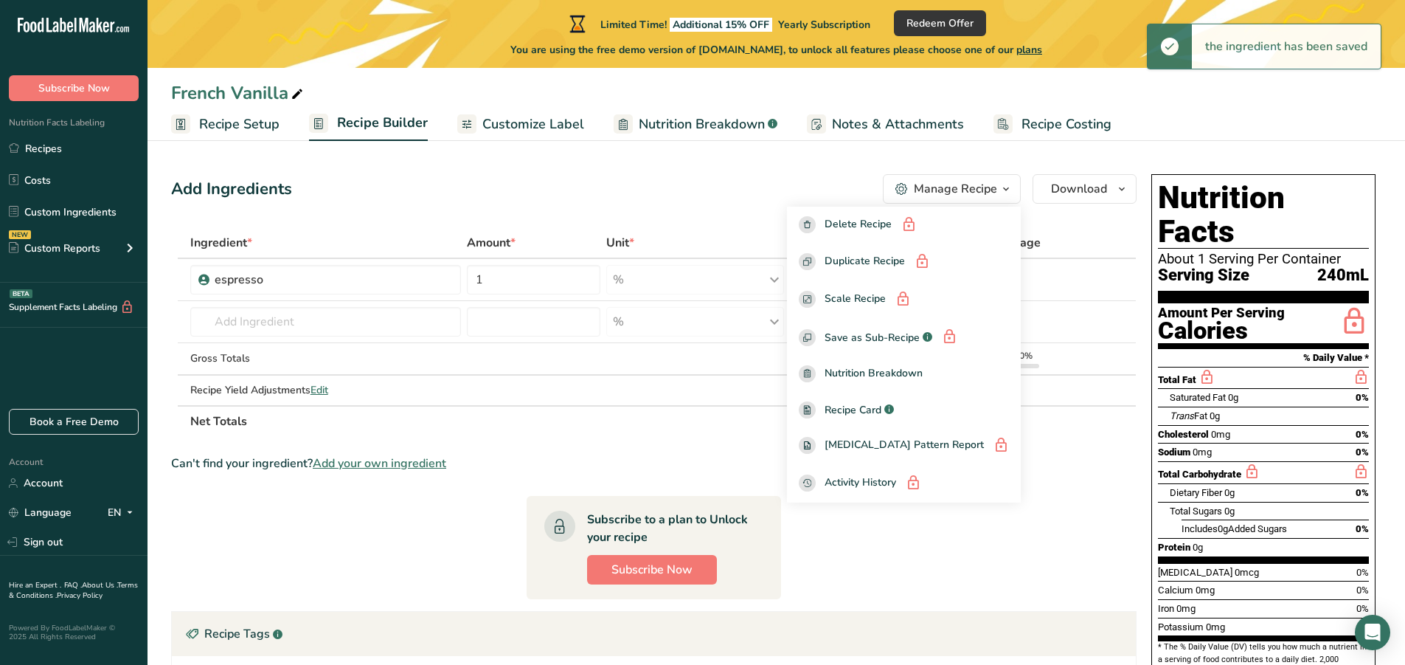
click at [947, 191] on div "Manage Recipe" at bounding box center [955, 189] width 83 height 18
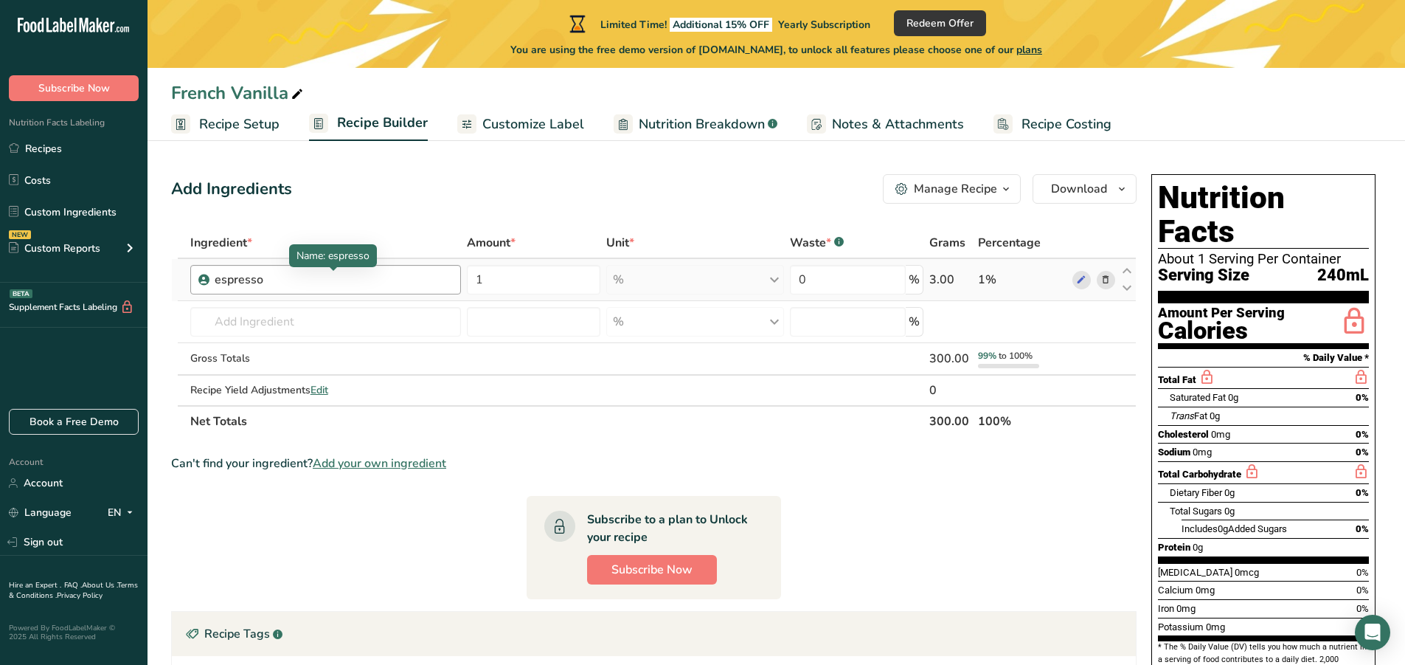
click at [380, 277] on div "espresso" at bounding box center [307, 280] width 184 height 18
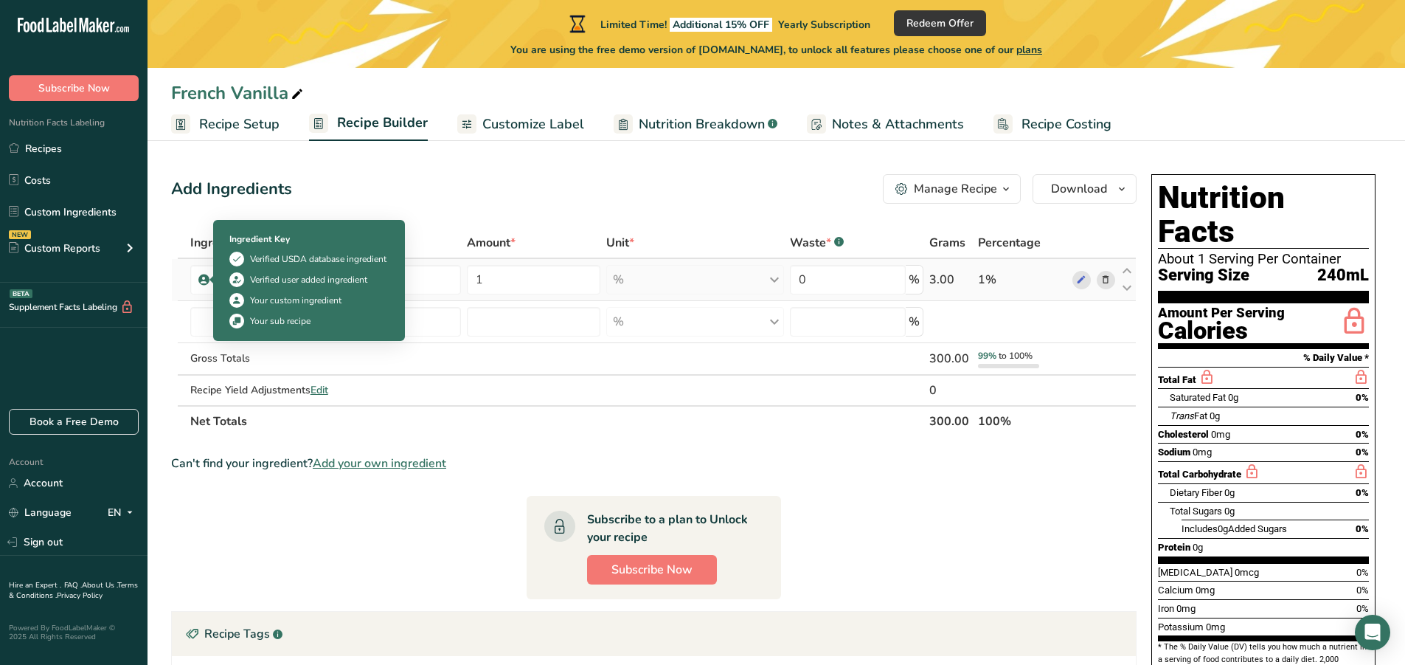
click at [207, 280] on icon at bounding box center [203, 279] width 9 height 13
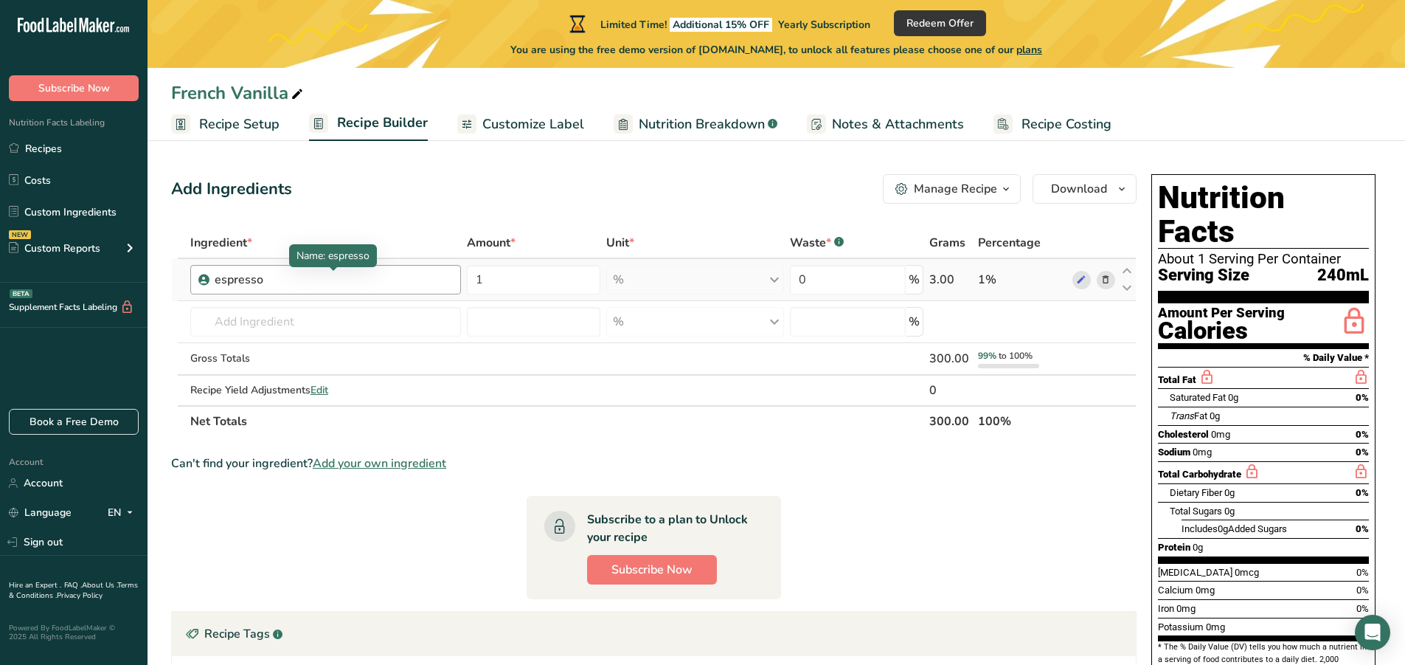
click at [251, 277] on div "espresso" at bounding box center [307, 280] width 184 height 18
